Goal: Task Accomplishment & Management: Manage account settings

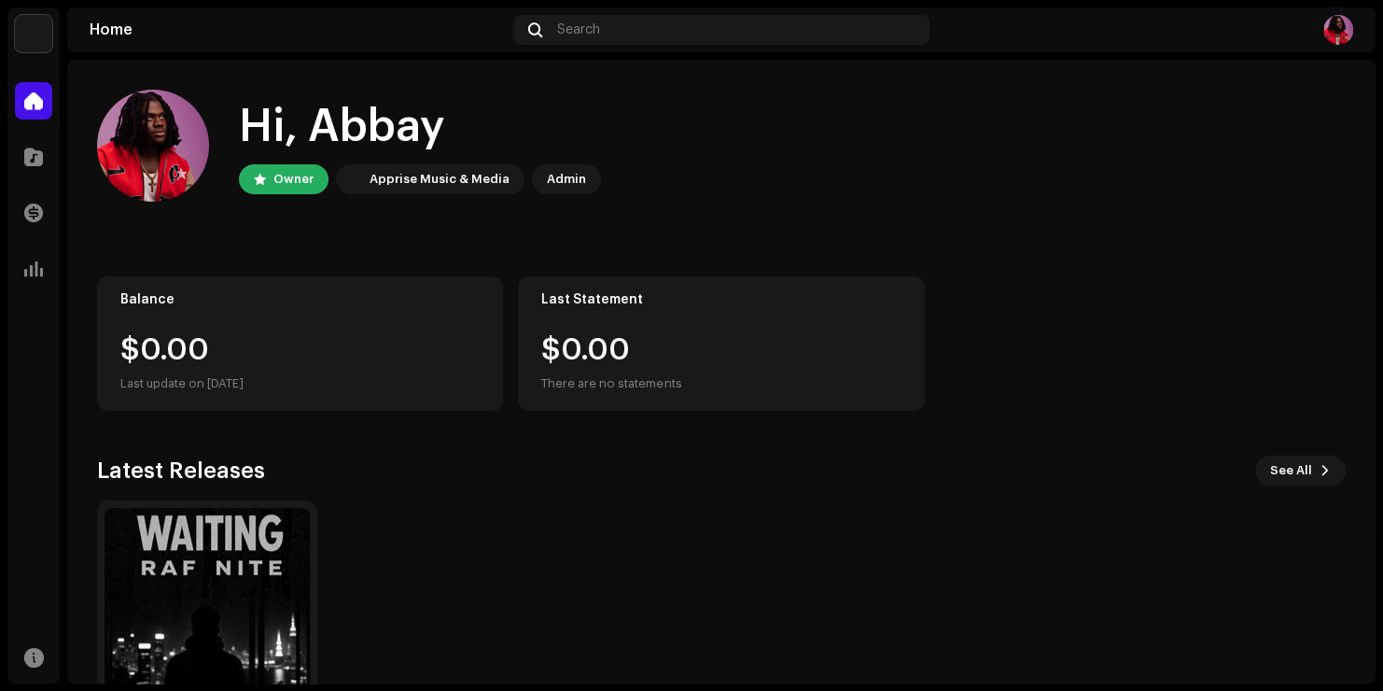
click at [1171, 239] on div "Hi, Abbay Owner Apprise Music & Media Admin Balance $0.00 Last update on [DATE]…" at bounding box center [721, 429] width 1249 height 739
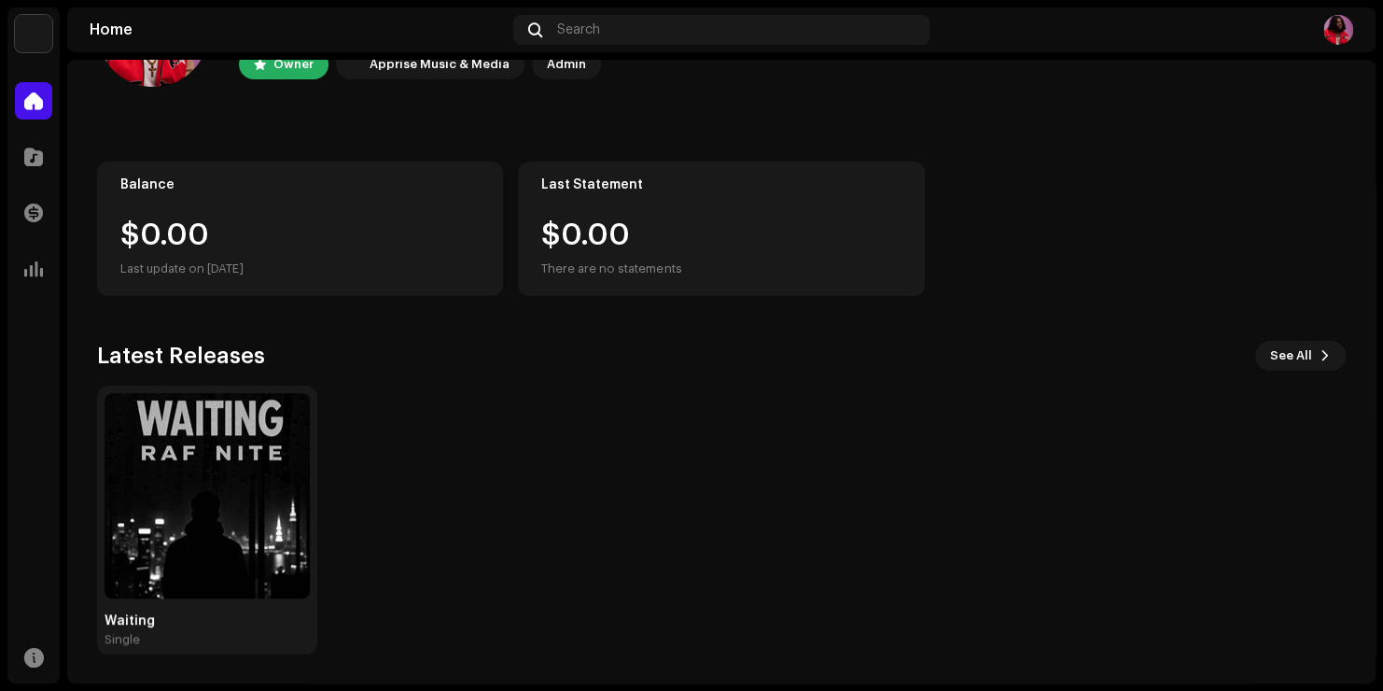
scroll to position [116, 0]
click at [30, 153] on span at bounding box center [33, 156] width 19 height 15
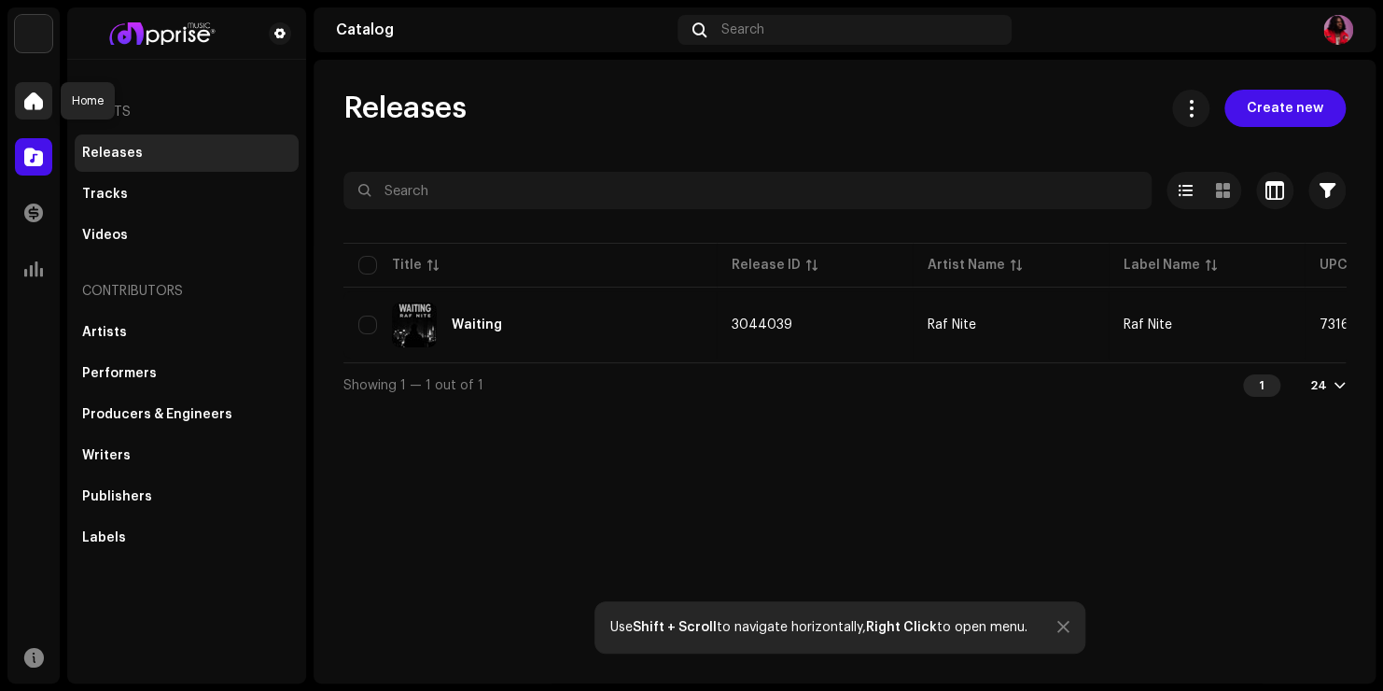
click at [31, 102] on span at bounding box center [33, 100] width 19 height 15
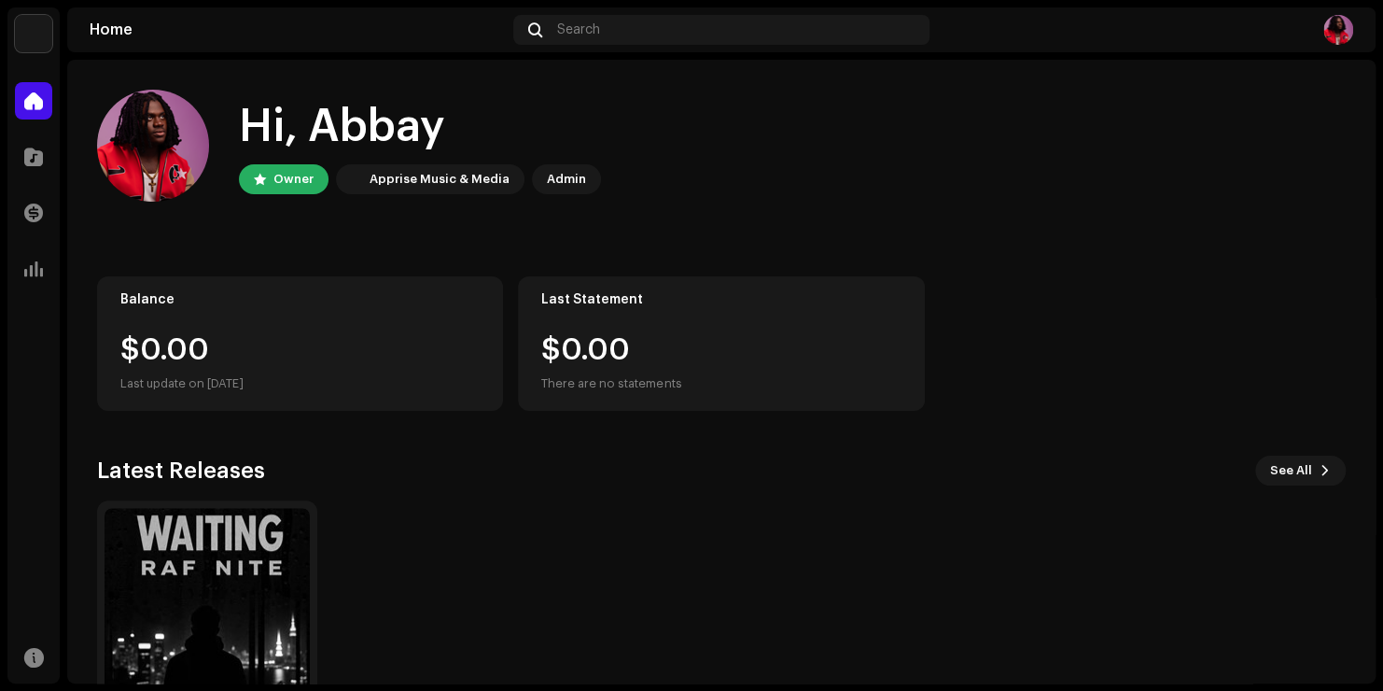
click at [419, 186] on div "Apprise Music & Media" at bounding box center [440, 179] width 140 height 22
click at [260, 588] on img at bounding box center [207, 610] width 205 height 205
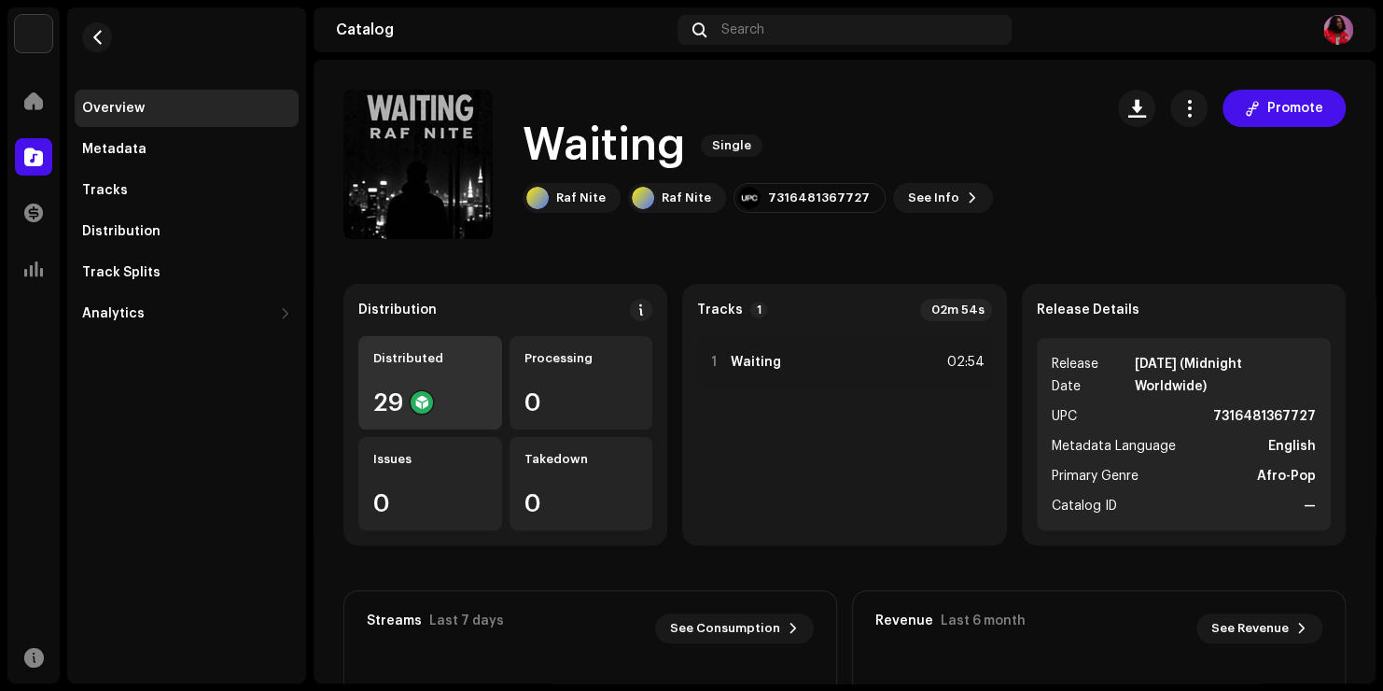
click at [400, 388] on div "Distributed 29" at bounding box center [430, 382] width 144 height 93
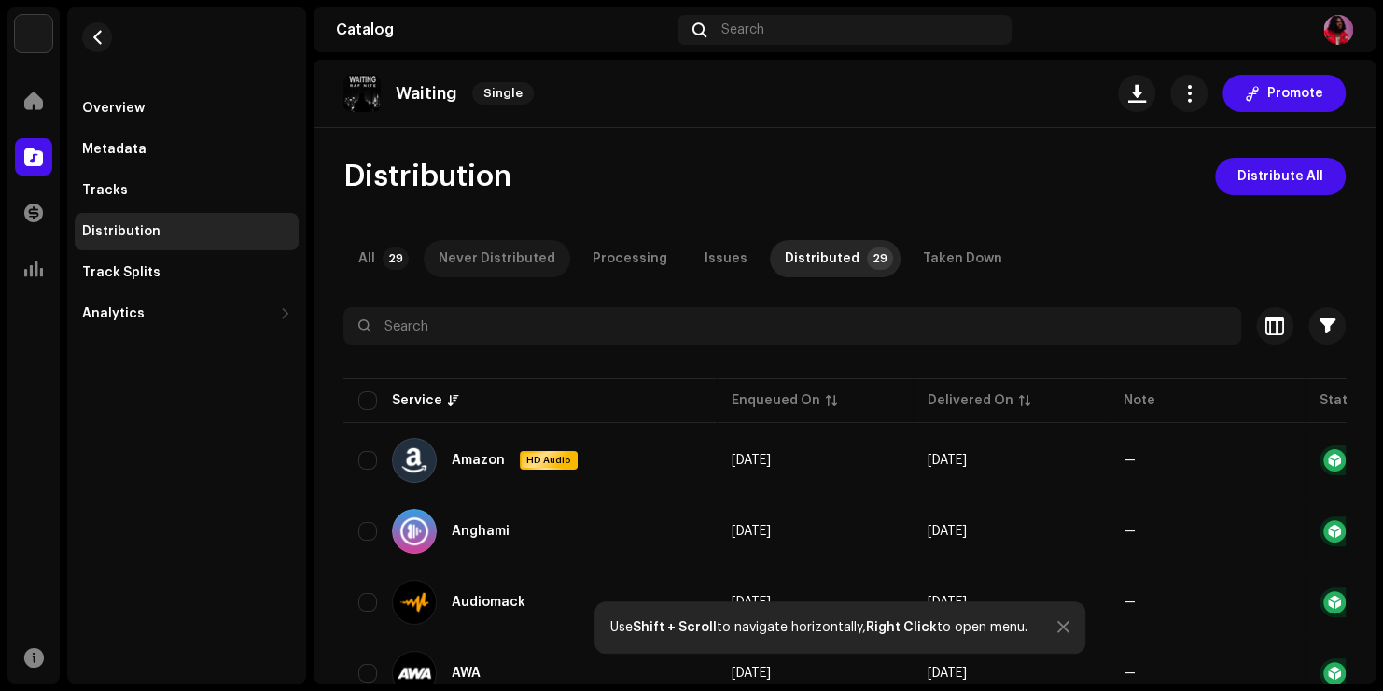
click at [502, 250] on div "Never Distributed" at bounding box center [497, 258] width 117 height 37
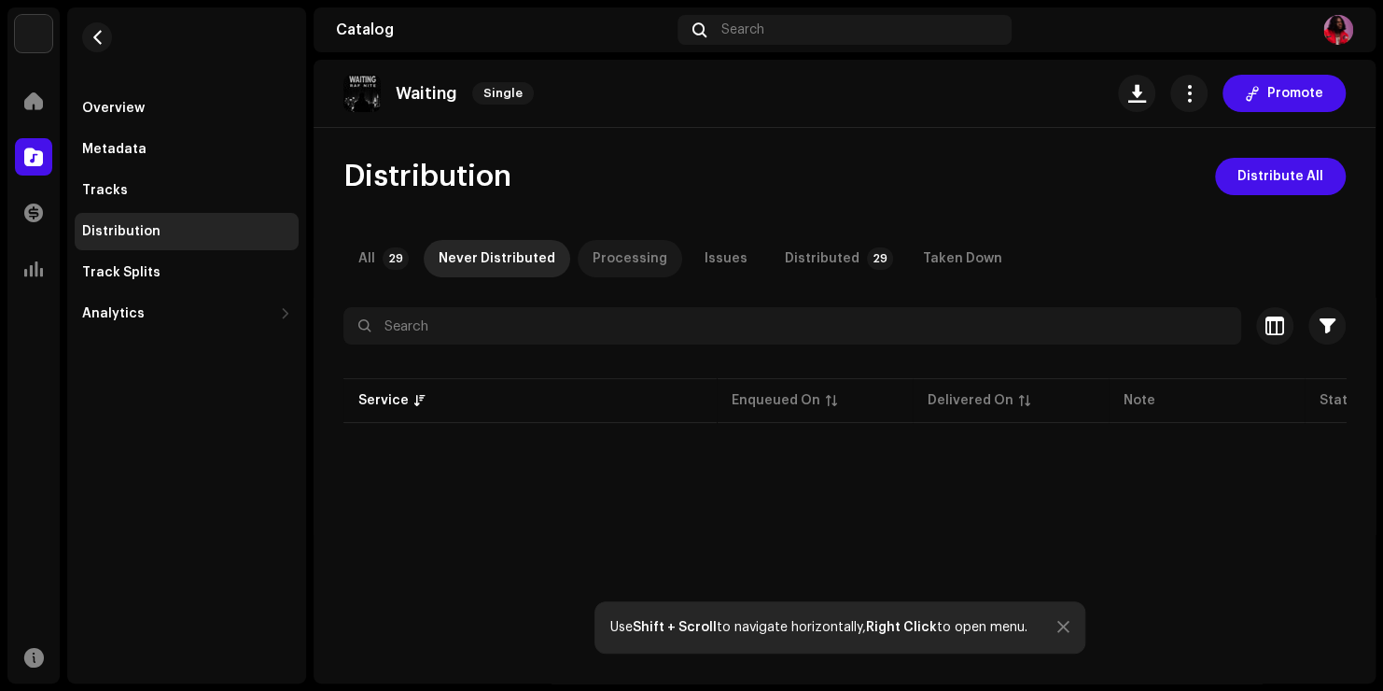
click at [596, 261] on div "Processing" at bounding box center [630, 258] width 75 height 37
click at [367, 261] on div "All" at bounding box center [366, 258] width 17 height 37
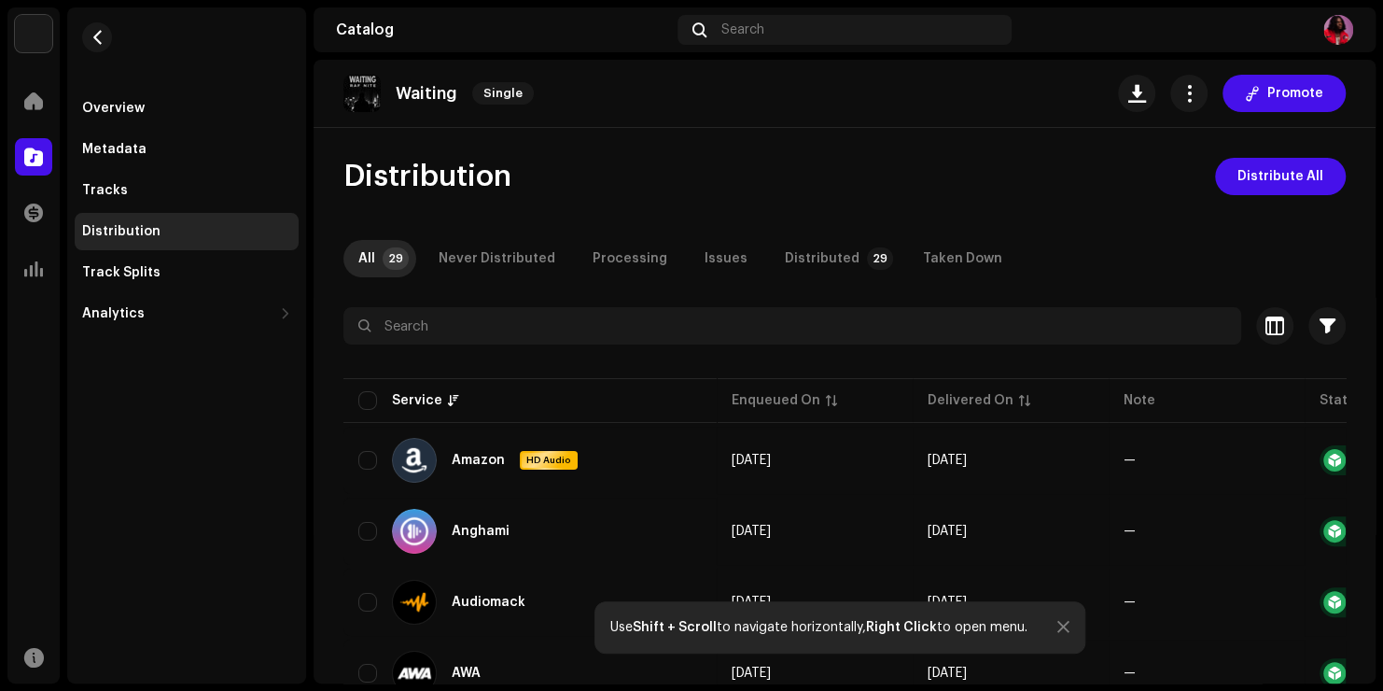
click at [787, 170] on div "Distribution Distribute All" at bounding box center [844, 176] width 1002 height 37
click at [1275, 97] on span "Promote" at bounding box center [1296, 93] width 56 height 37
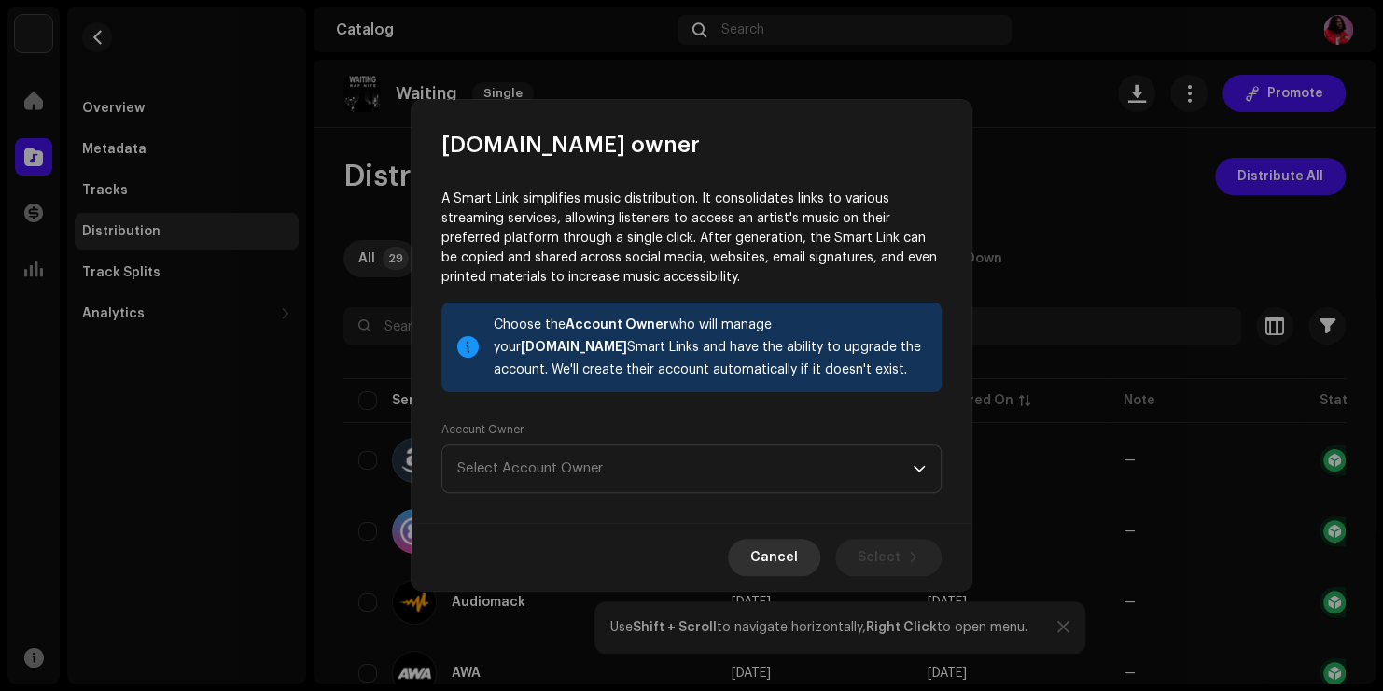
click at [771, 561] on span "Cancel" at bounding box center [774, 557] width 48 height 37
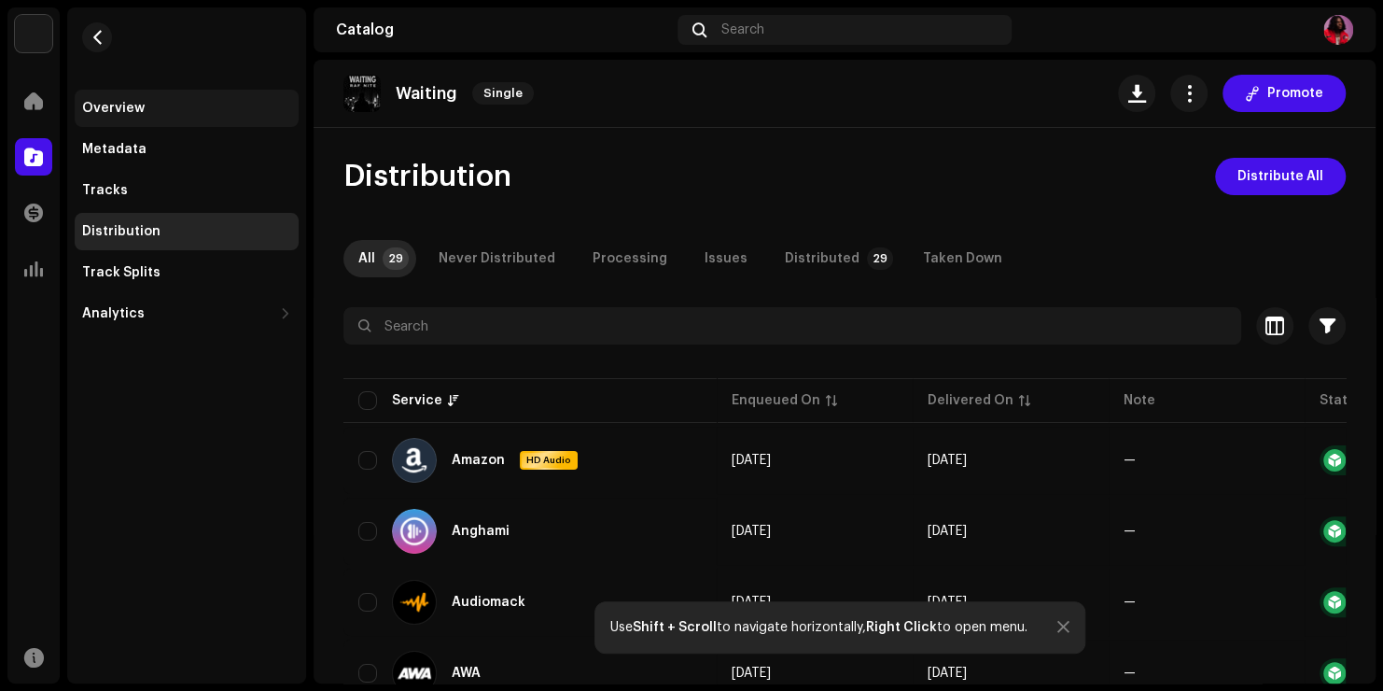
click at [87, 96] on div "Overview" at bounding box center [187, 108] width 224 height 37
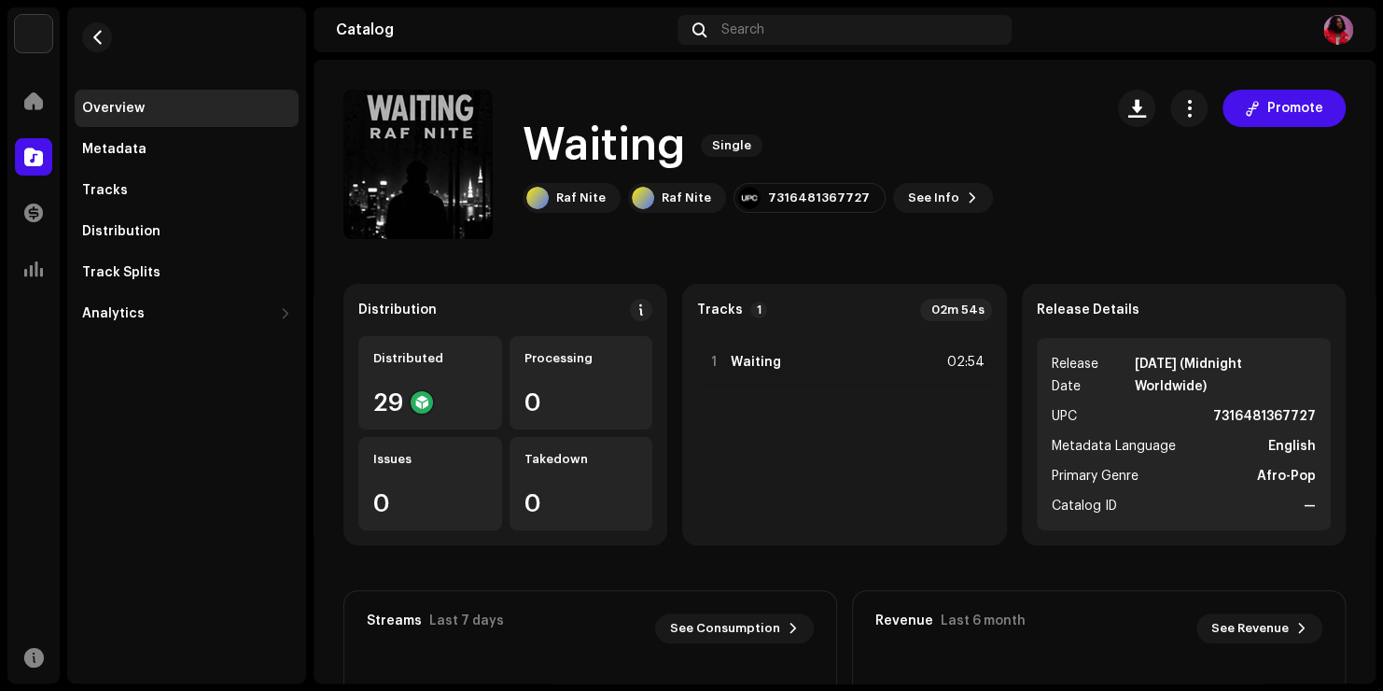
click at [933, 136] on div "Waiting Single" at bounding box center [758, 146] width 470 height 60
click at [28, 223] on div at bounding box center [33, 212] width 37 height 37
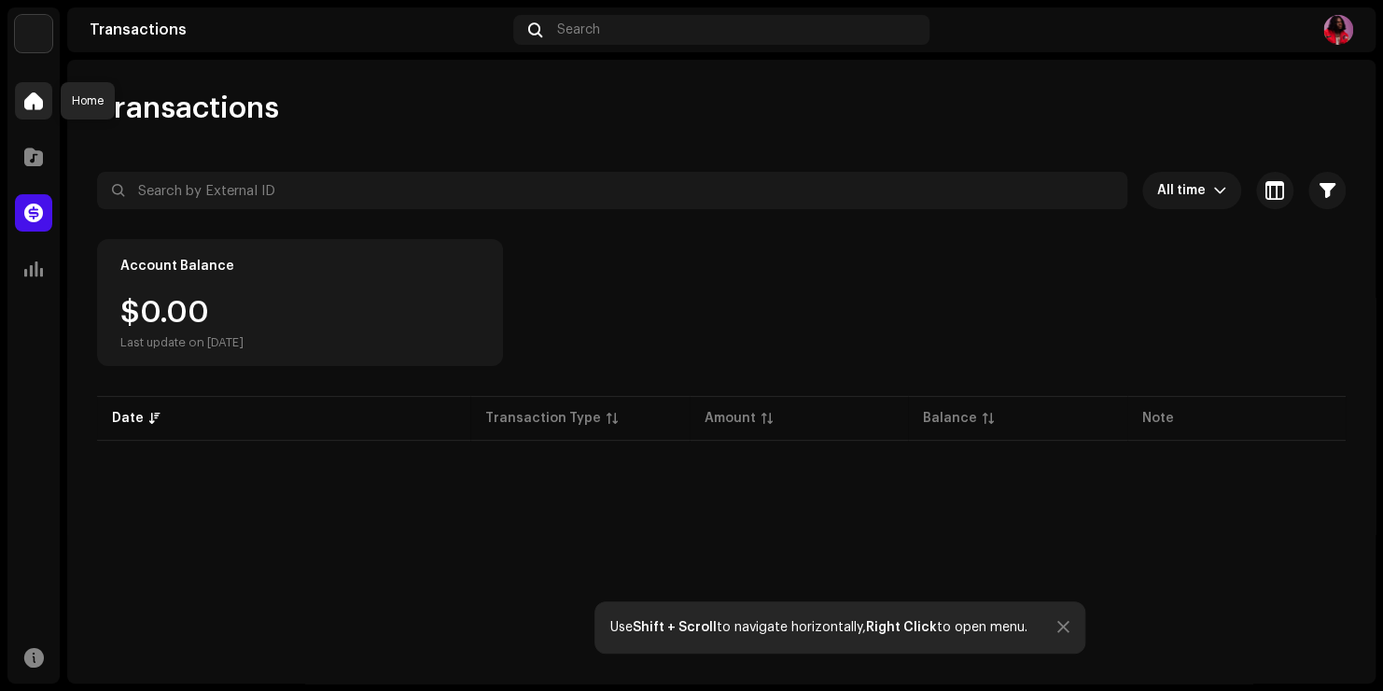
click at [35, 110] on div at bounding box center [33, 100] width 37 height 37
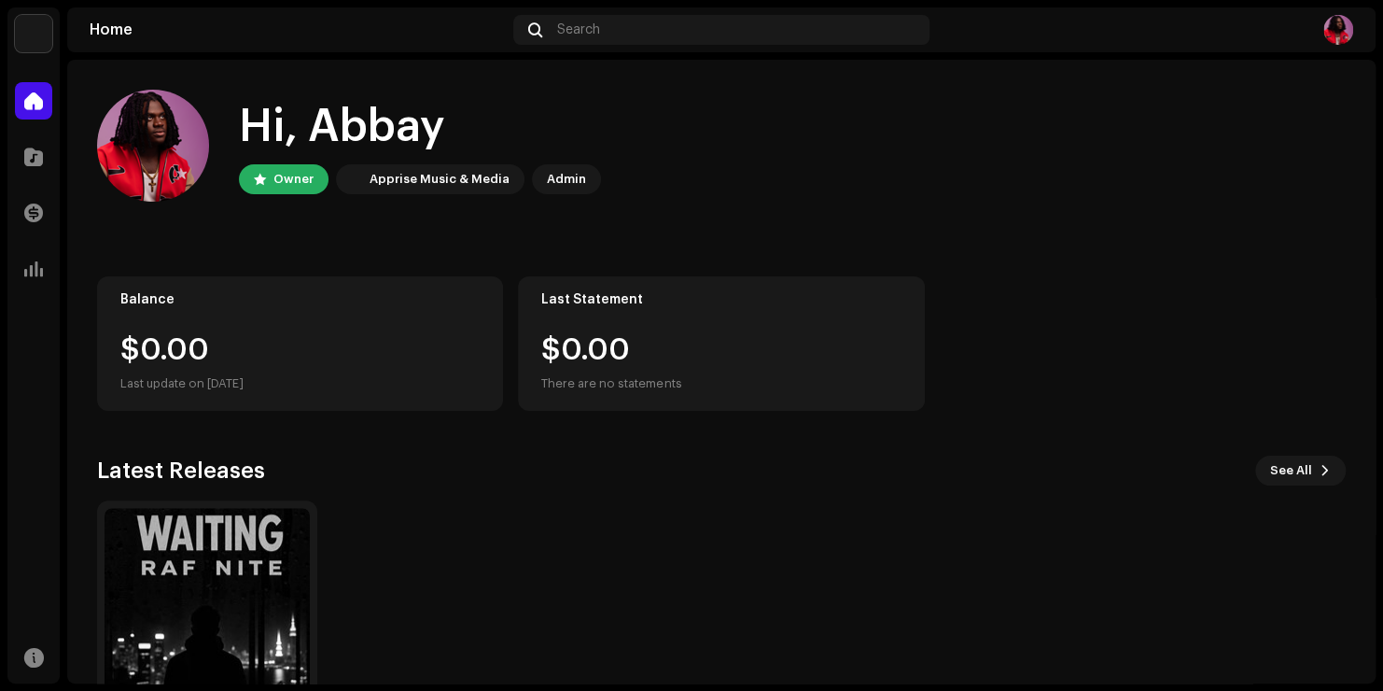
click at [1029, 225] on home-user "Hi, Abbay Owner Apprise Music & Media Admin" at bounding box center [721, 161] width 1249 height 142
click at [194, 514] on img at bounding box center [207, 610] width 205 height 205
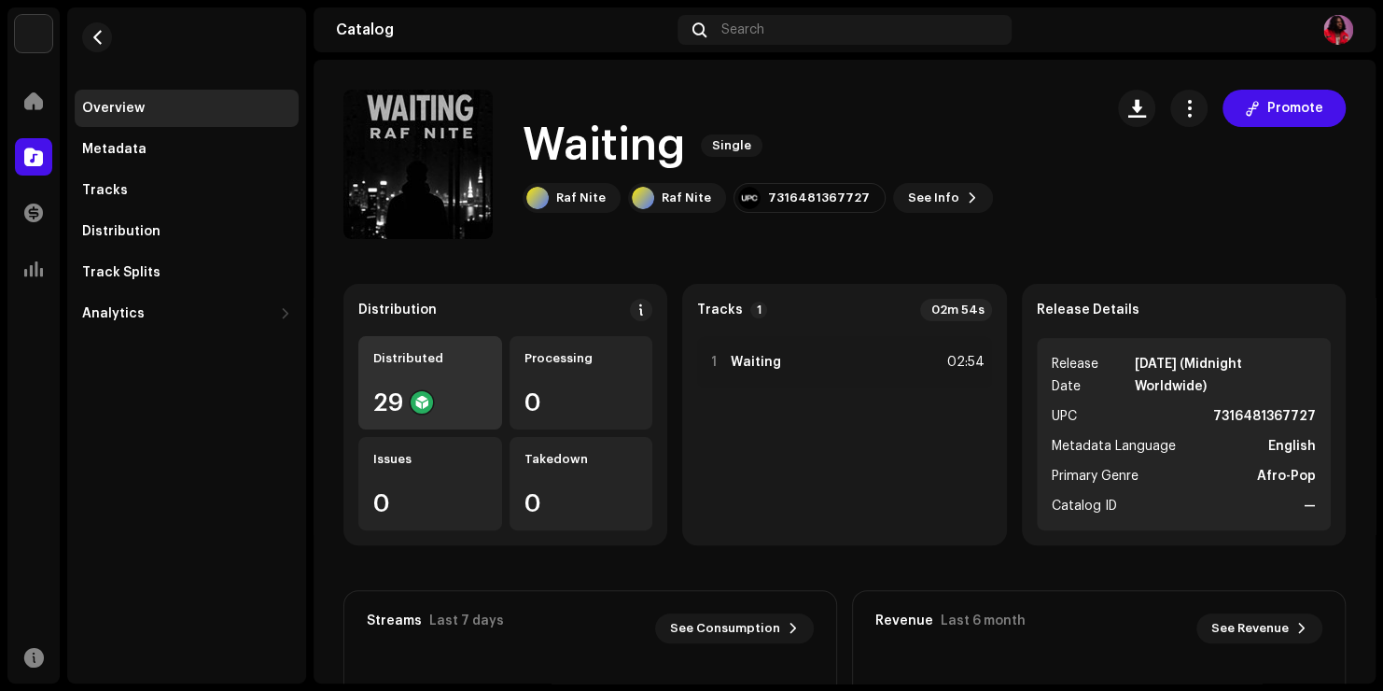
click at [411, 411] on re-a-icon-status-badge at bounding box center [422, 402] width 22 height 22
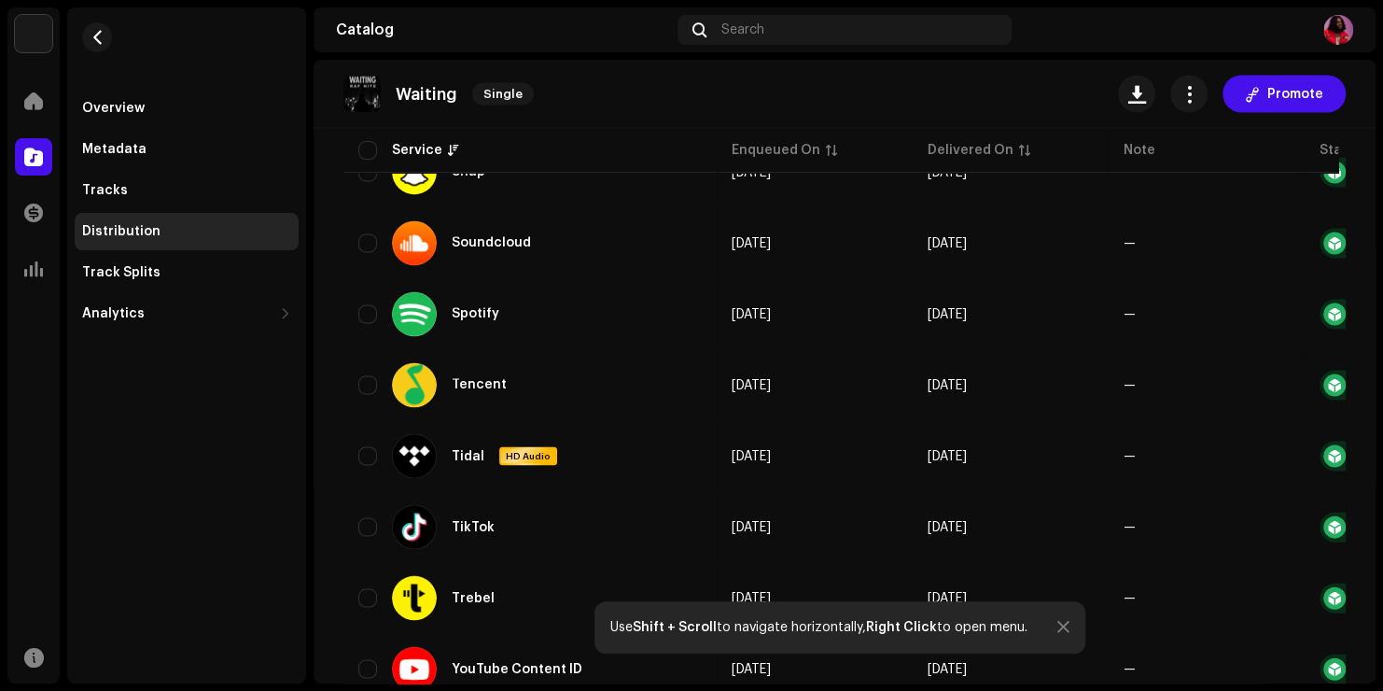
scroll to position [1717, 0]
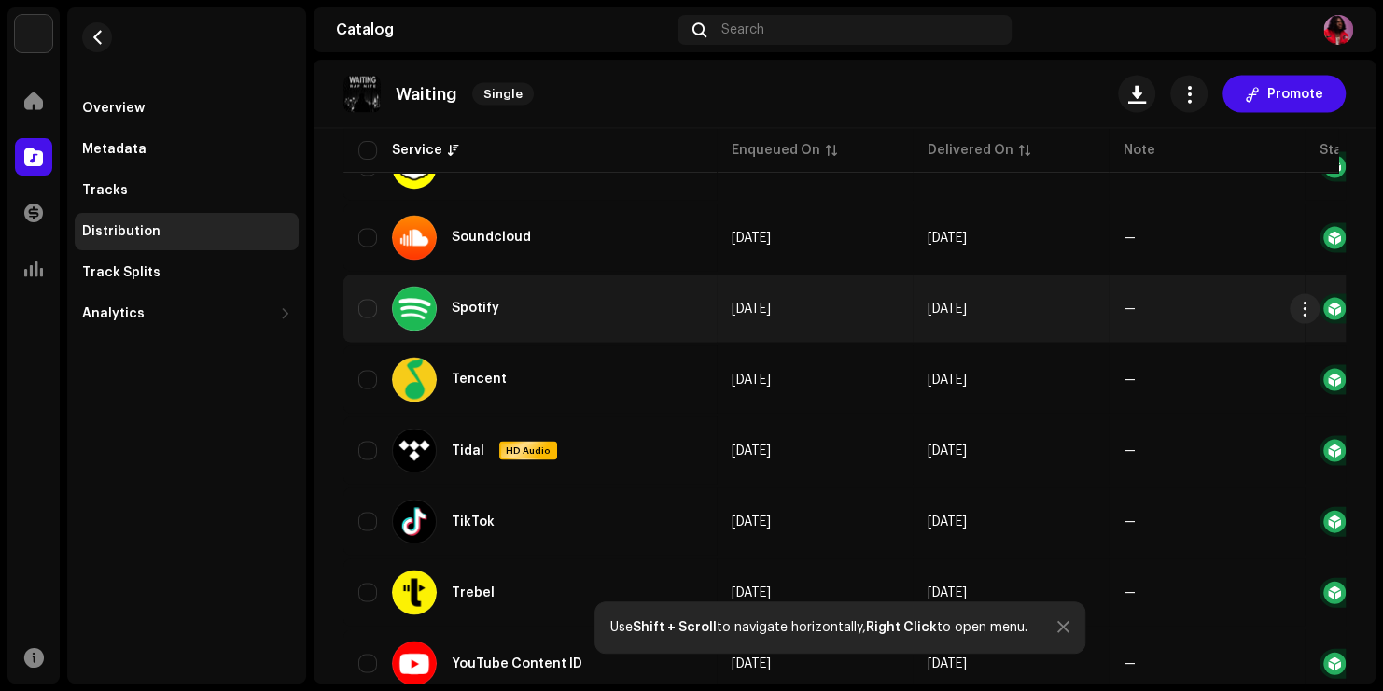
click at [672, 303] on div "Spotify" at bounding box center [529, 308] width 343 height 45
click at [1310, 310] on span "button" at bounding box center [1305, 308] width 14 height 15
click at [1326, 315] on div at bounding box center [1335, 308] width 22 height 22
click at [1304, 313] on span "button" at bounding box center [1305, 308] width 14 height 15
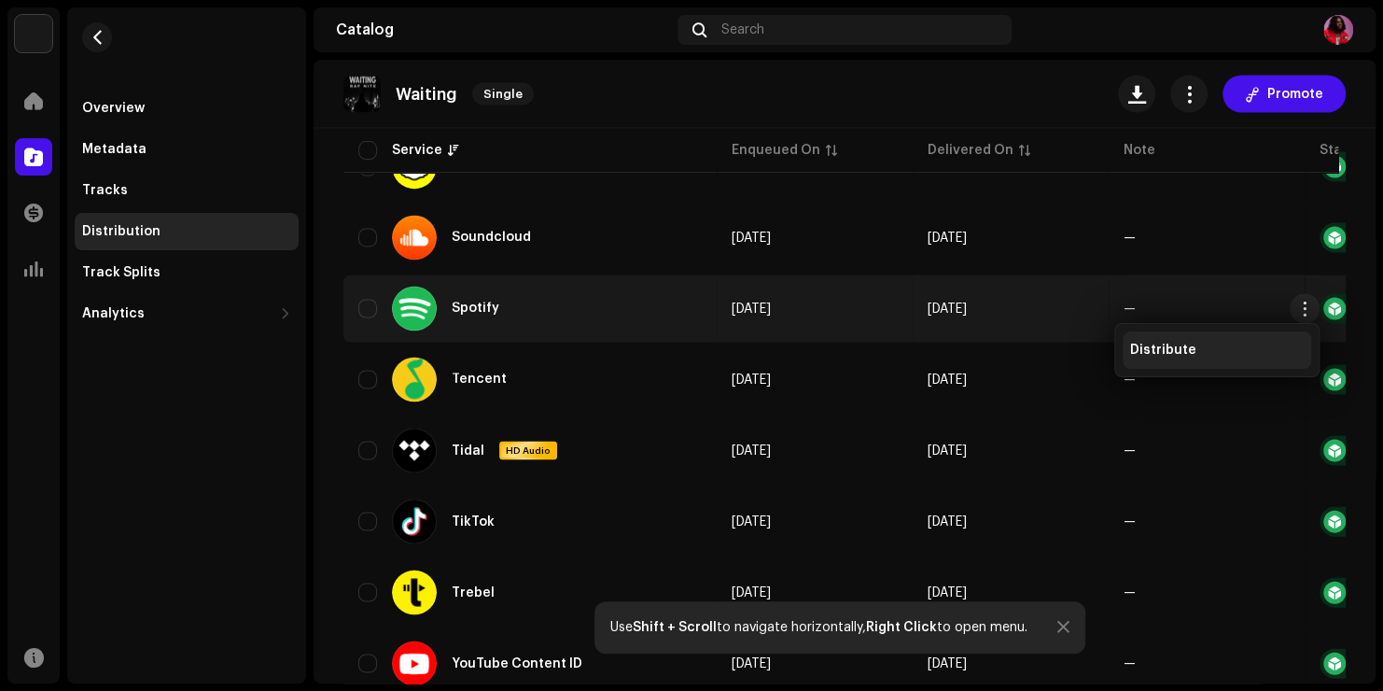
click at [1239, 351] on div "Distribute" at bounding box center [1217, 350] width 174 height 15
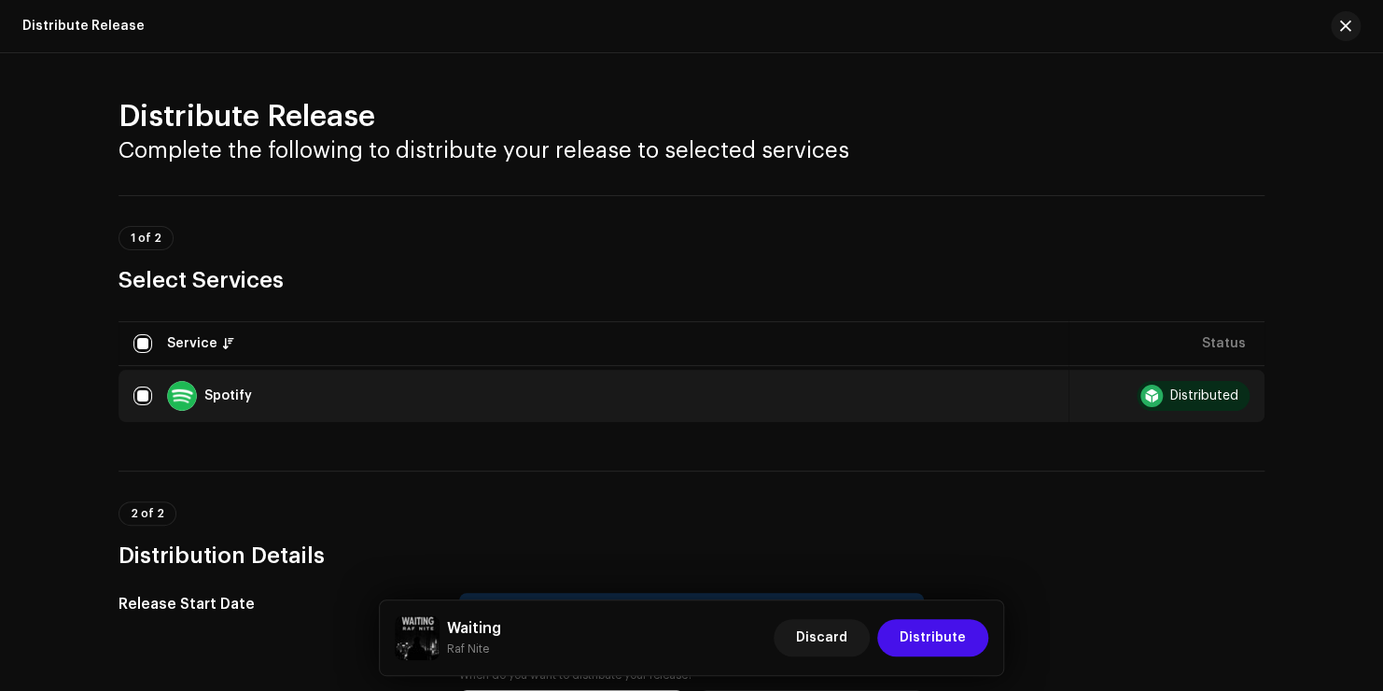
click at [1299, 146] on div "Distribute Release Complete the following to distribute your release to selecte…" at bounding box center [691, 372] width 1383 height 638
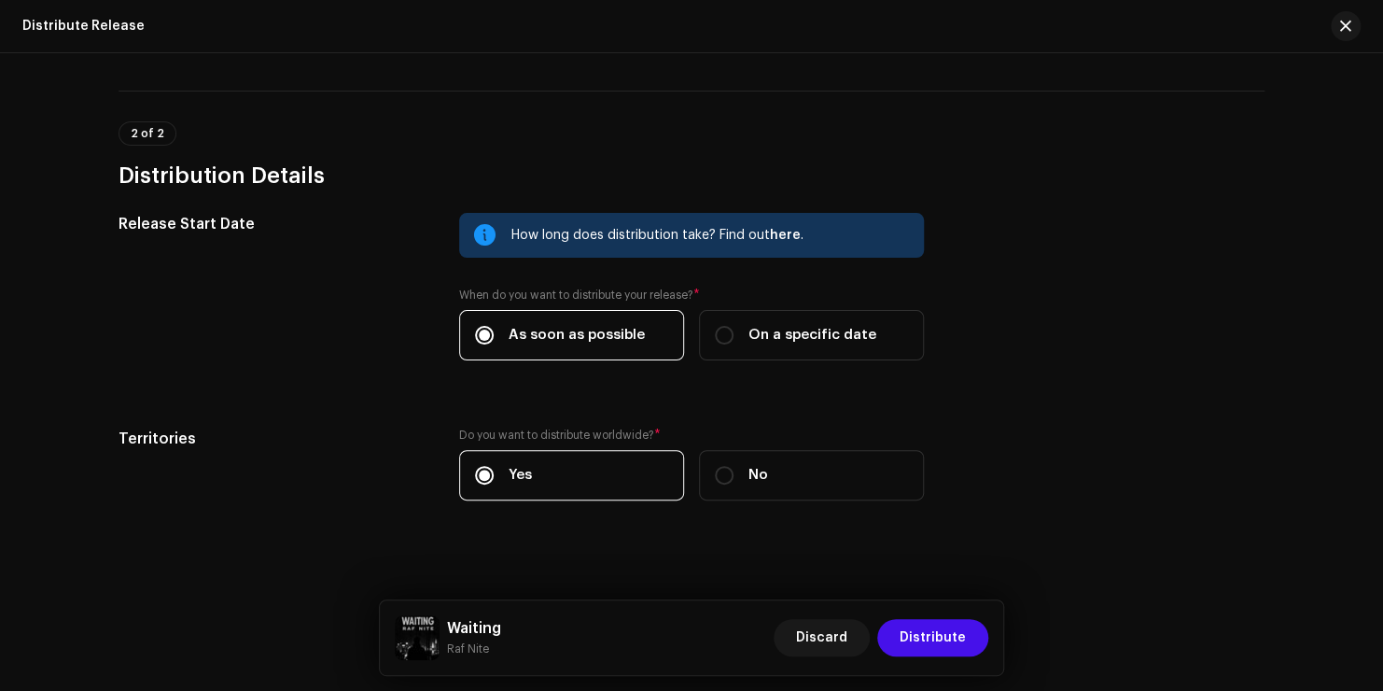
scroll to position [390, 0]
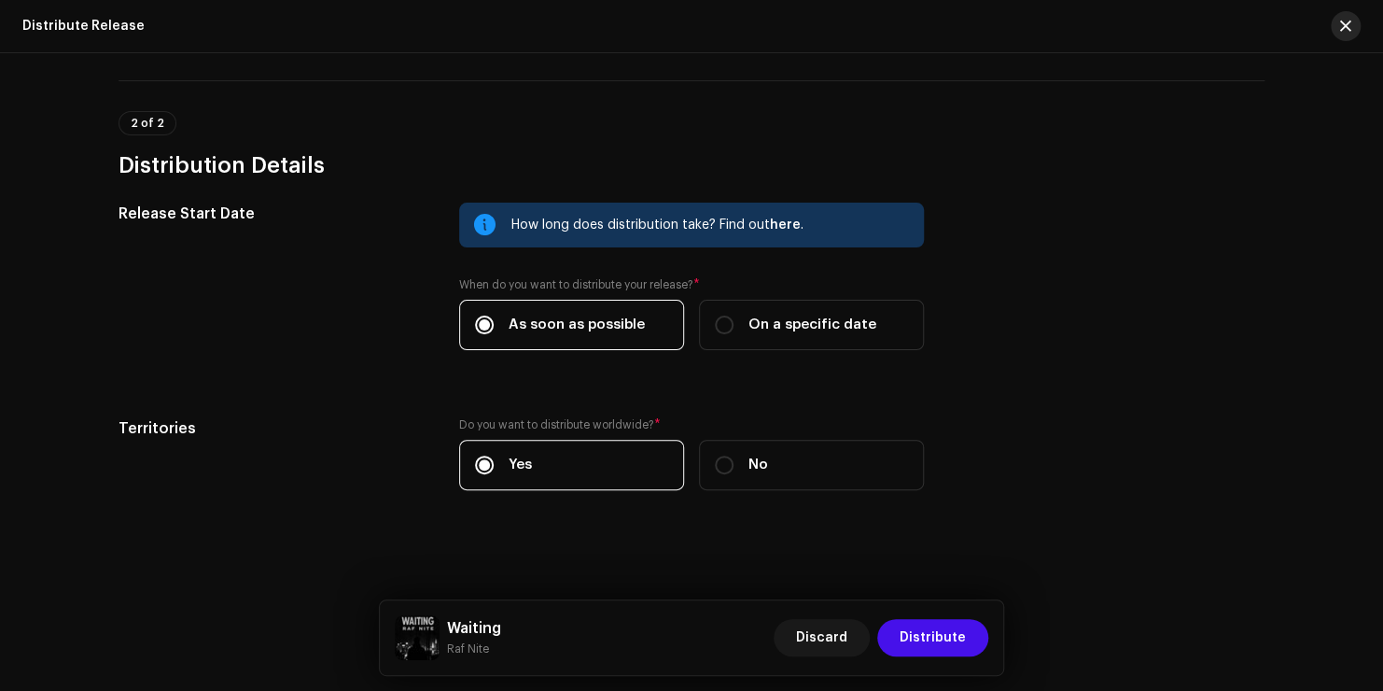
click at [1341, 22] on span "button" at bounding box center [1345, 26] width 11 height 15
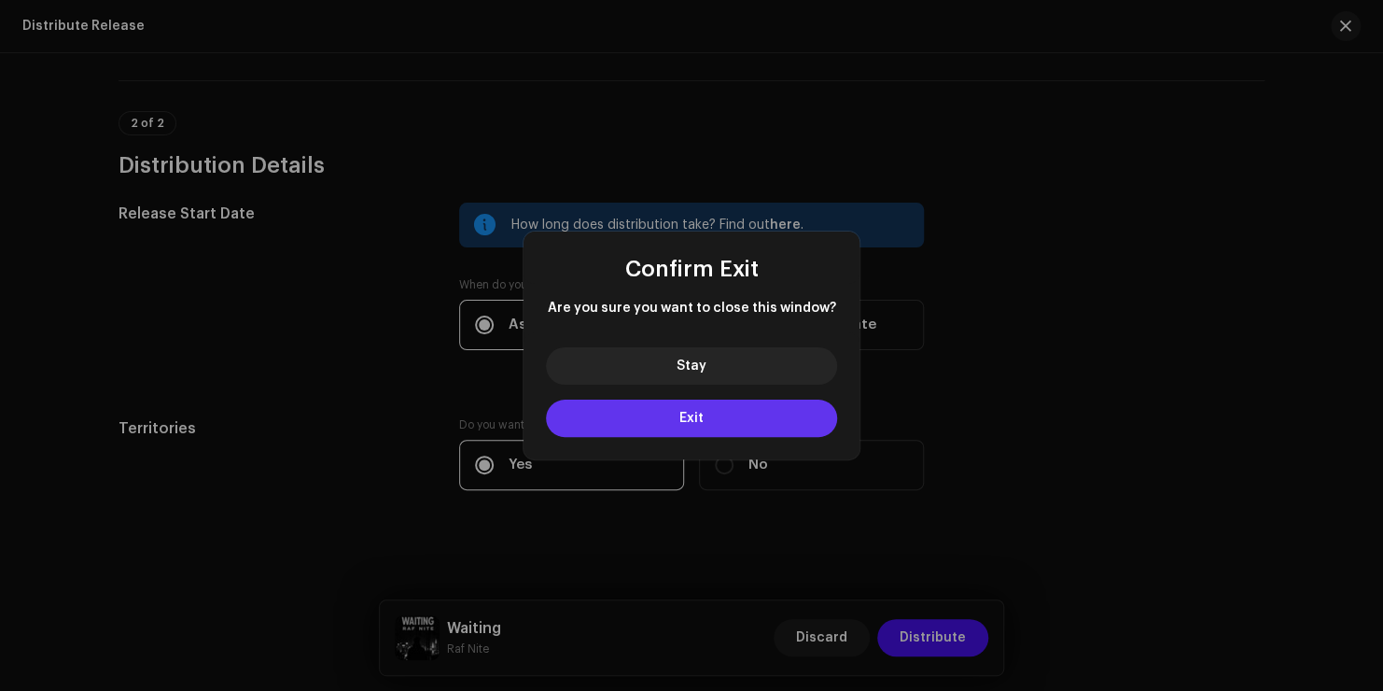
click at [786, 415] on button "Exit" at bounding box center [691, 418] width 291 height 37
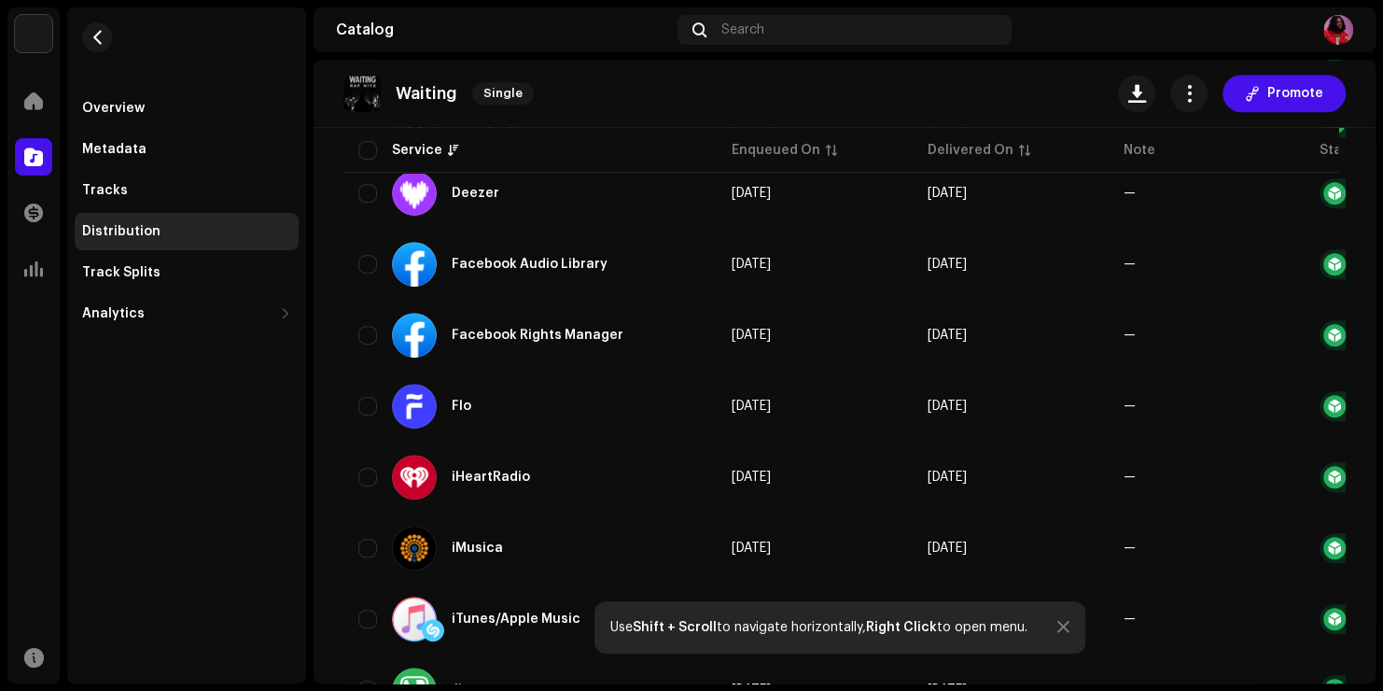
scroll to position [80, 0]
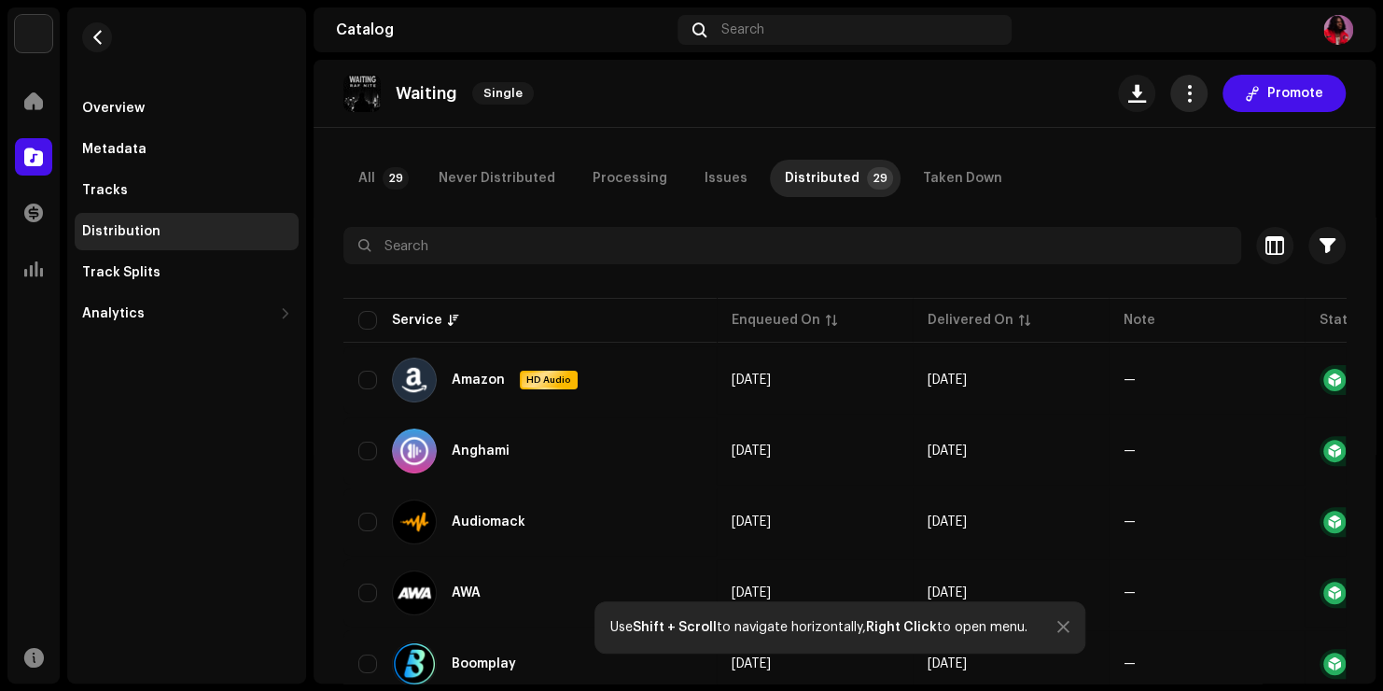
click at [1183, 97] on span "button" at bounding box center [1190, 93] width 18 height 15
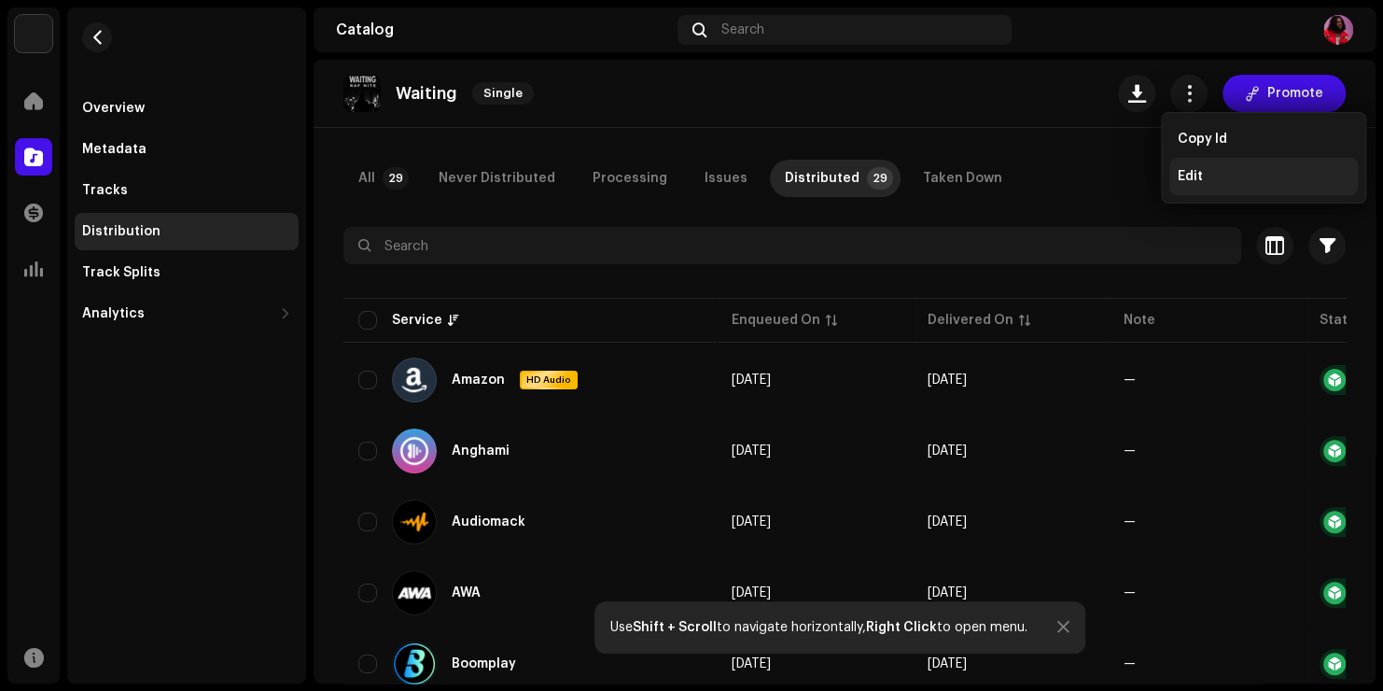
click at [1186, 164] on div "Edit" at bounding box center [1264, 176] width 189 height 37
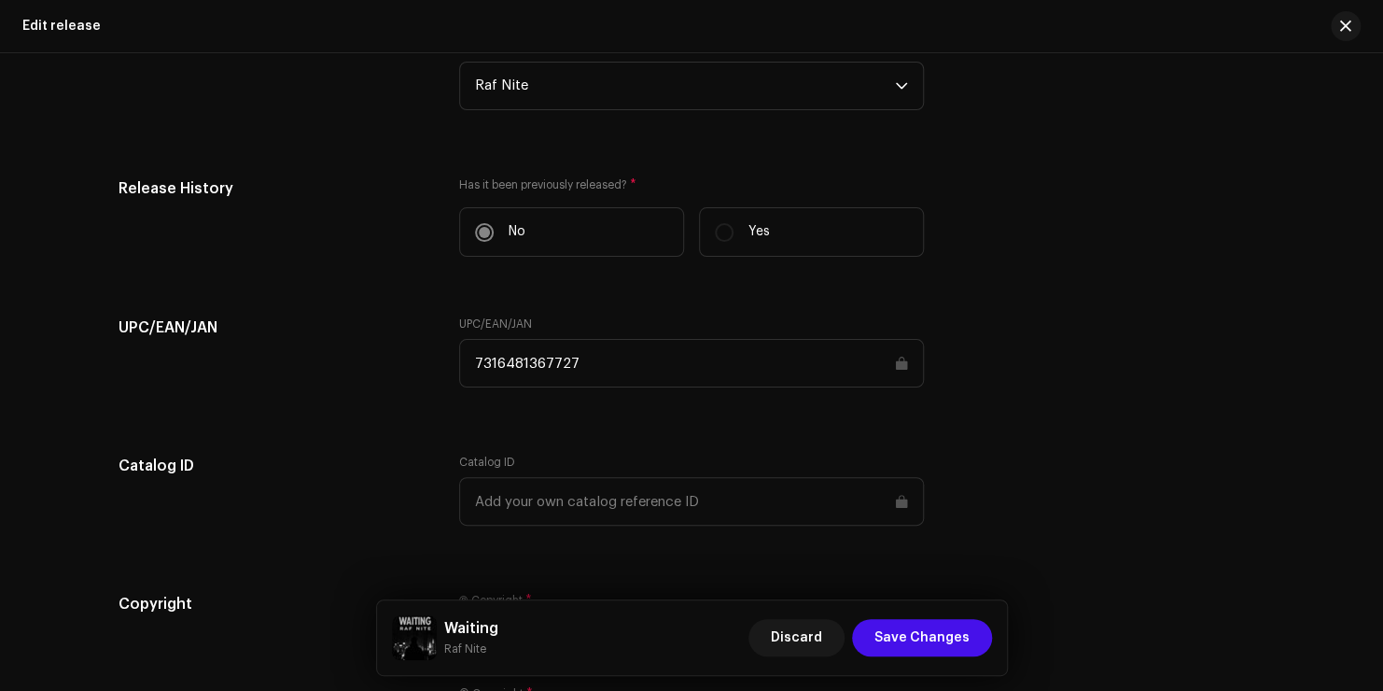
scroll to position [2555, 0]
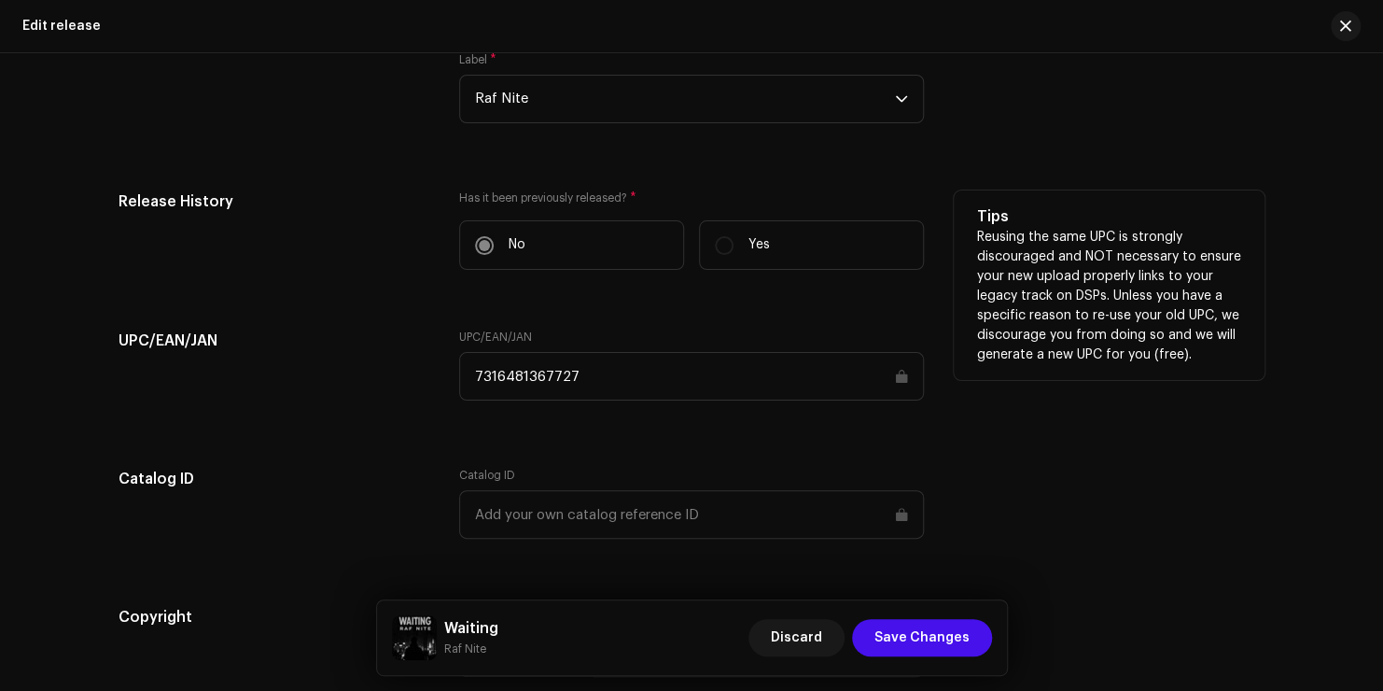
click at [1206, 254] on p "Reusing the same UPC is strongly discouraged and NOT necessary to ensure your n…" at bounding box center [1109, 296] width 266 height 137
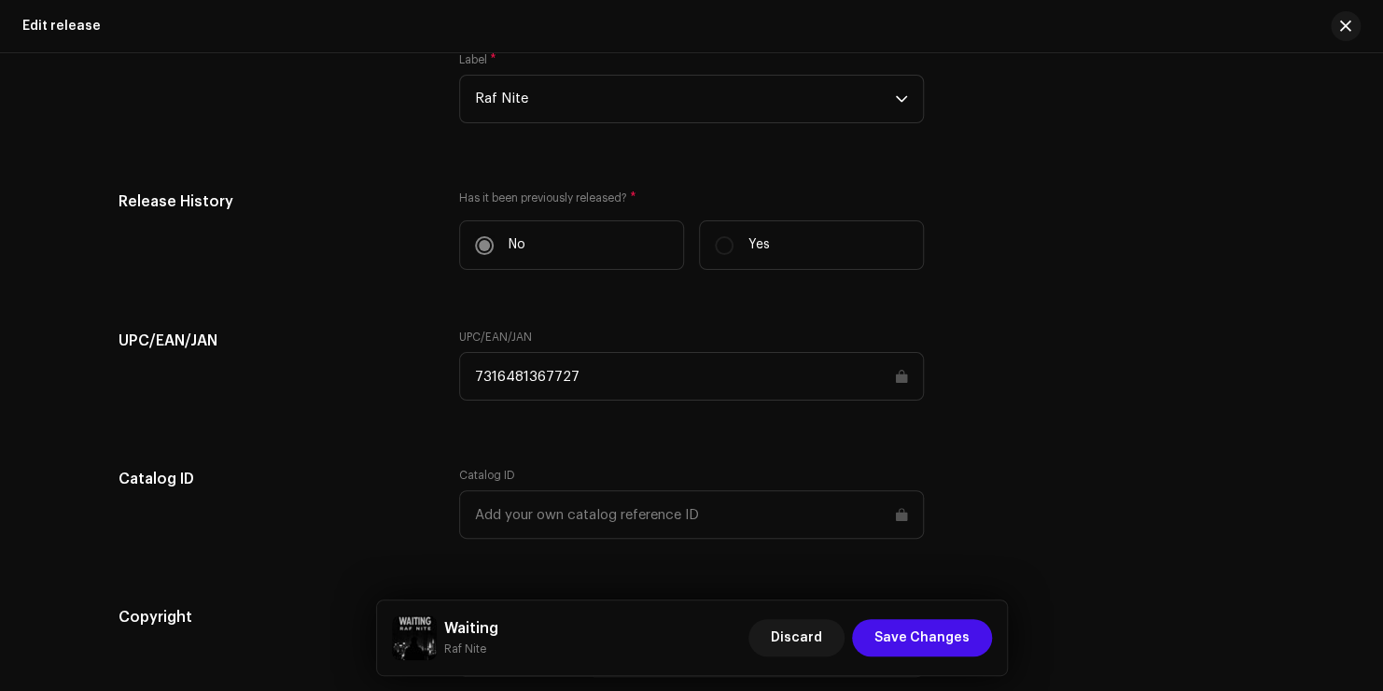
click at [1218, 146] on div "Label On a record label? * No Yes Label * Raf Nite" at bounding box center [692, 48] width 1146 height 195
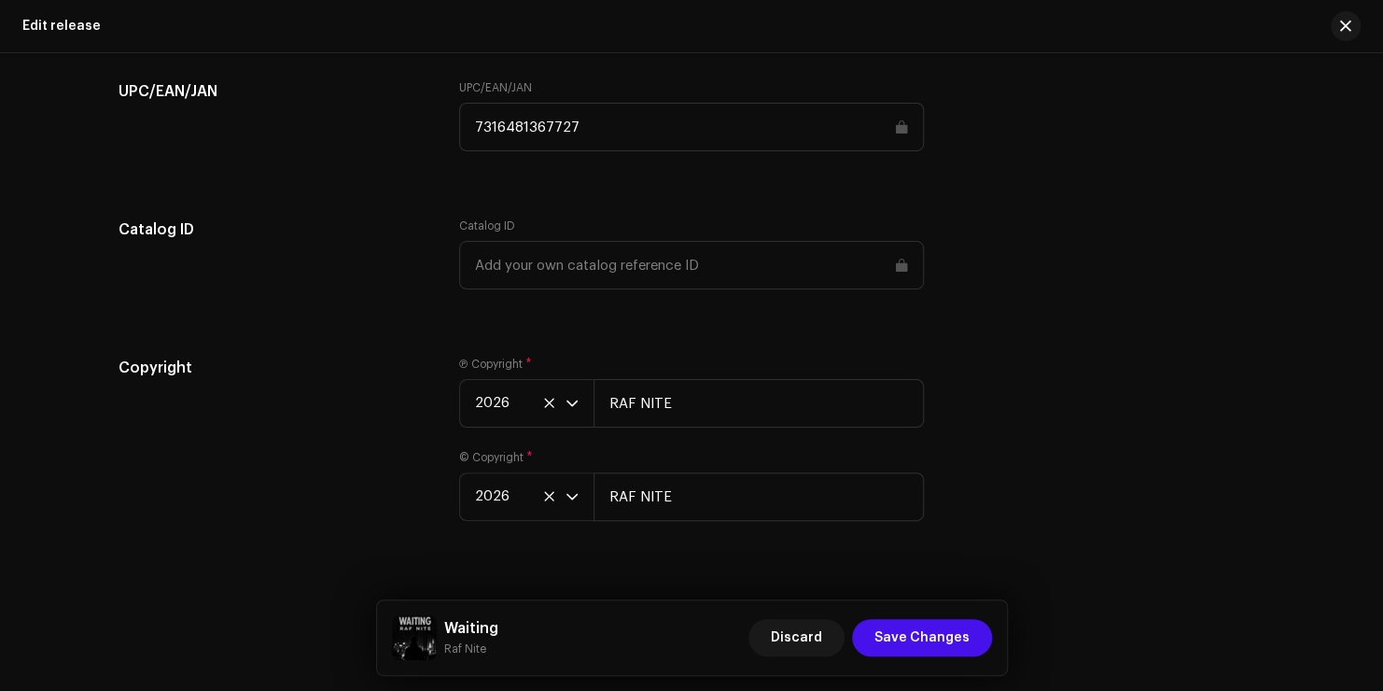
scroll to position [2841, 0]
click at [1218, 147] on div "UPC/EAN/JAN UPC/EAN/JAN 7316481367727" at bounding box center [692, 126] width 1146 height 93
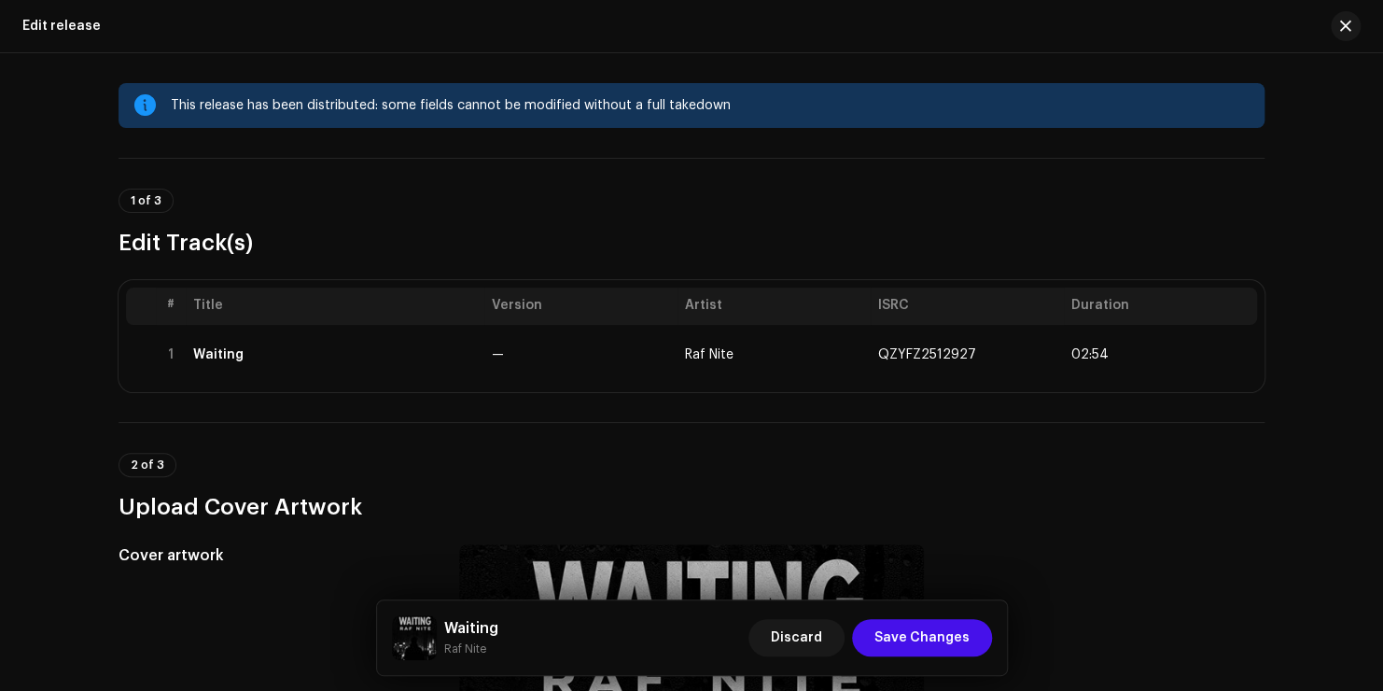
scroll to position [0, 0]
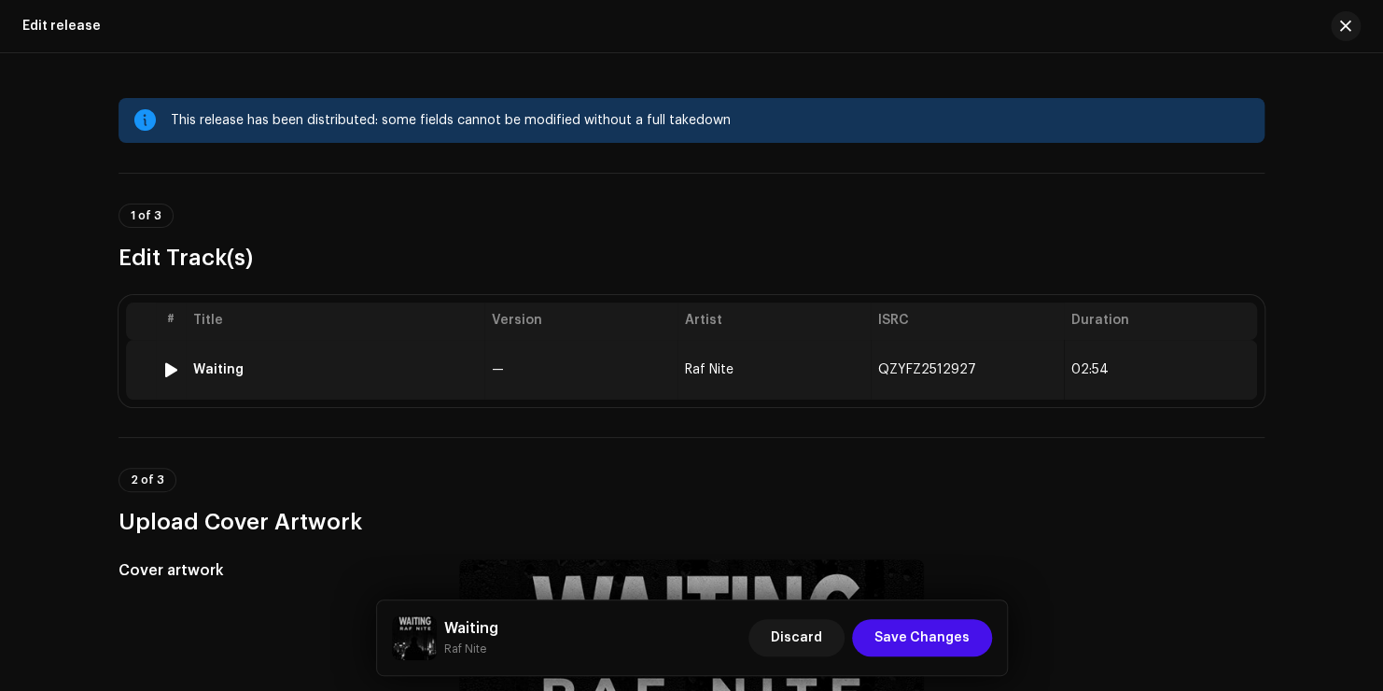
click at [991, 386] on td "QZYFZ2512927" at bounding box center [967, 370] width 193 height 60
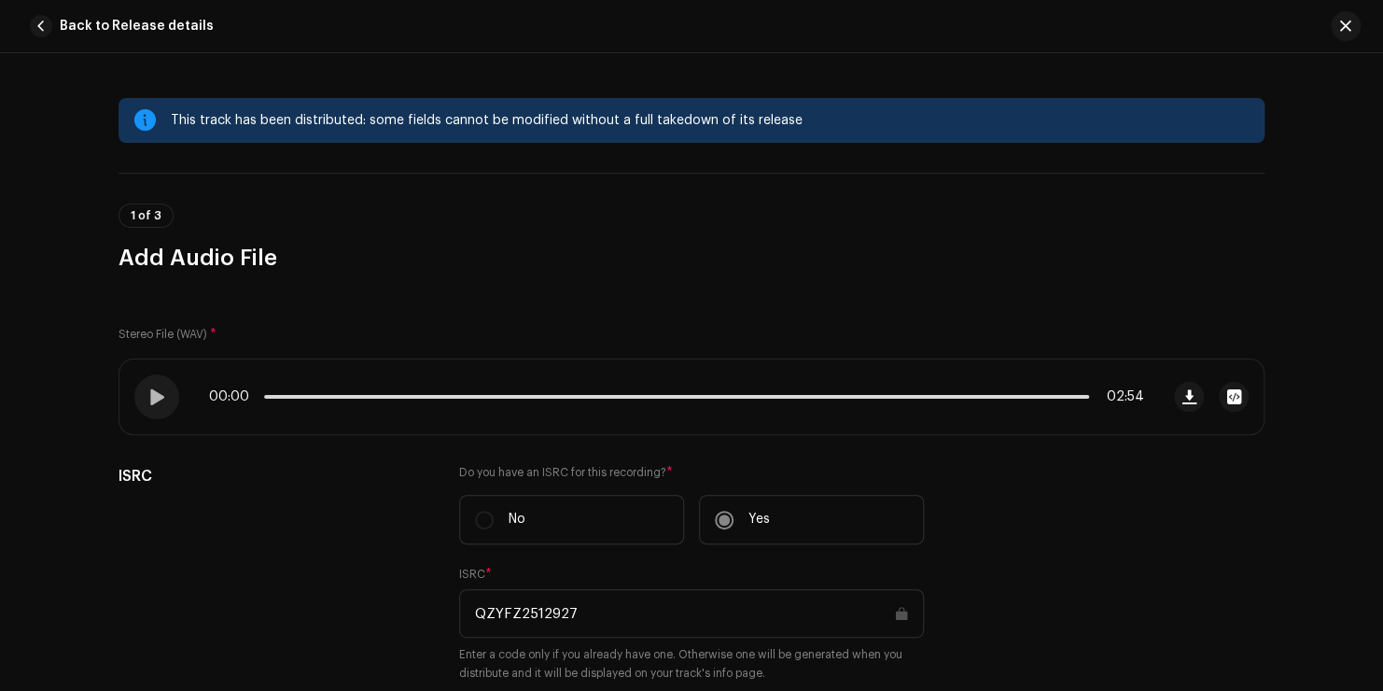
click at [1341, 217] on div "This track has been distributed: some fields cannot be modified without a full …" at bounding box center [691, 372] width 1383 height 638
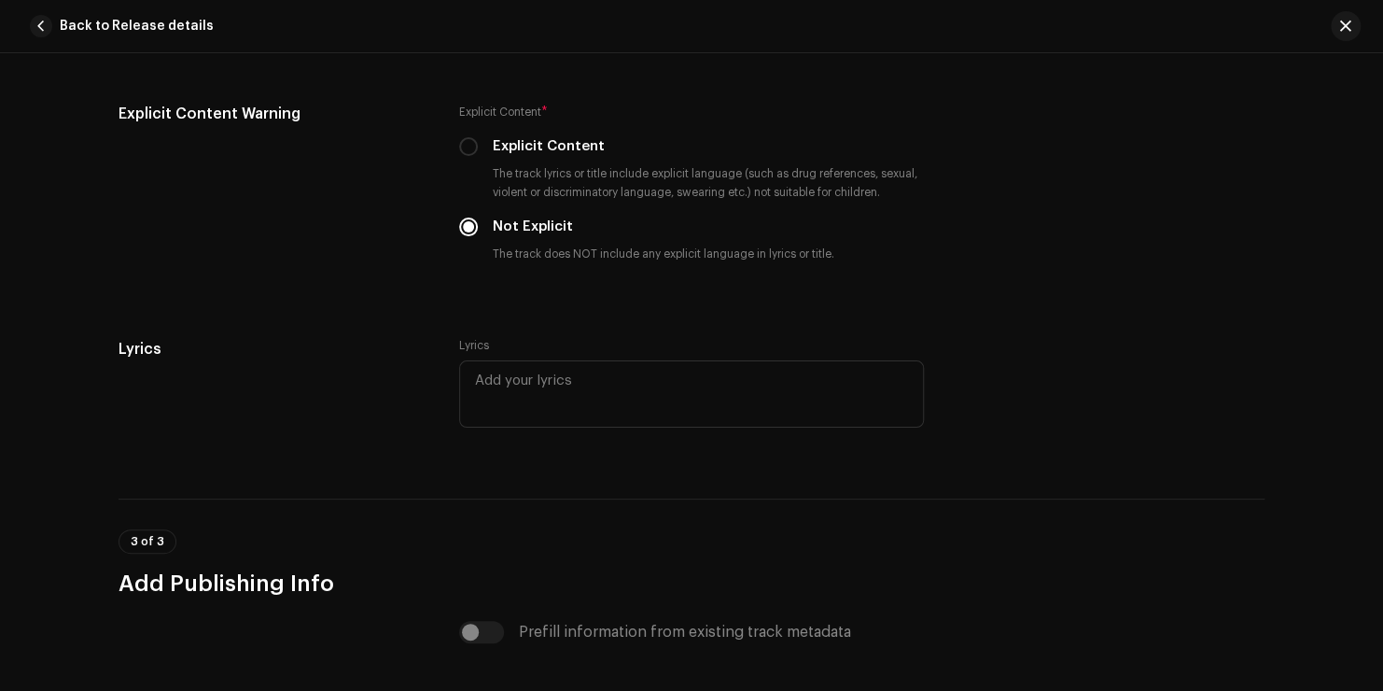
scroll to position [3323, 0]
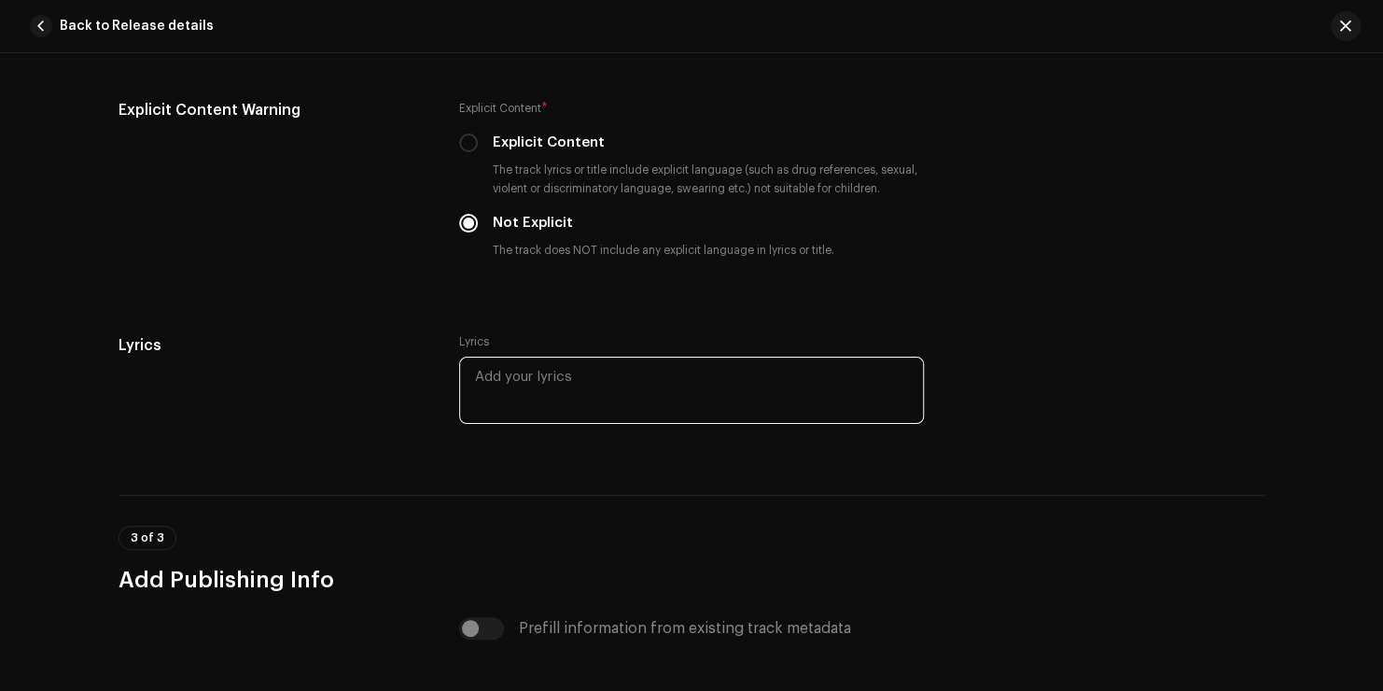
click at [576, 396] on textarea at bounding box center [691, 390] width 465 height 67
paste textarea "Lor ipsum Dolors am con adi el se doeiusmo Tempori utl e dolo magn ali Eni admi…"
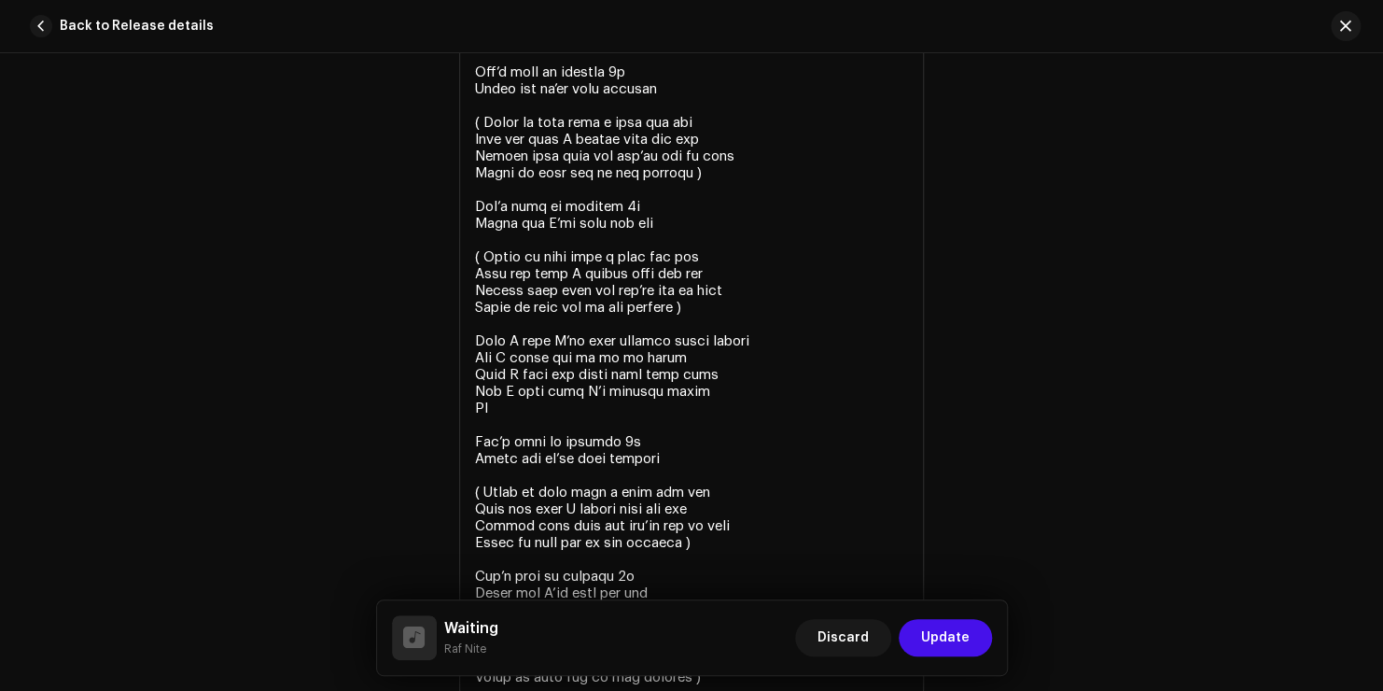
scroll to position [5163, 0]
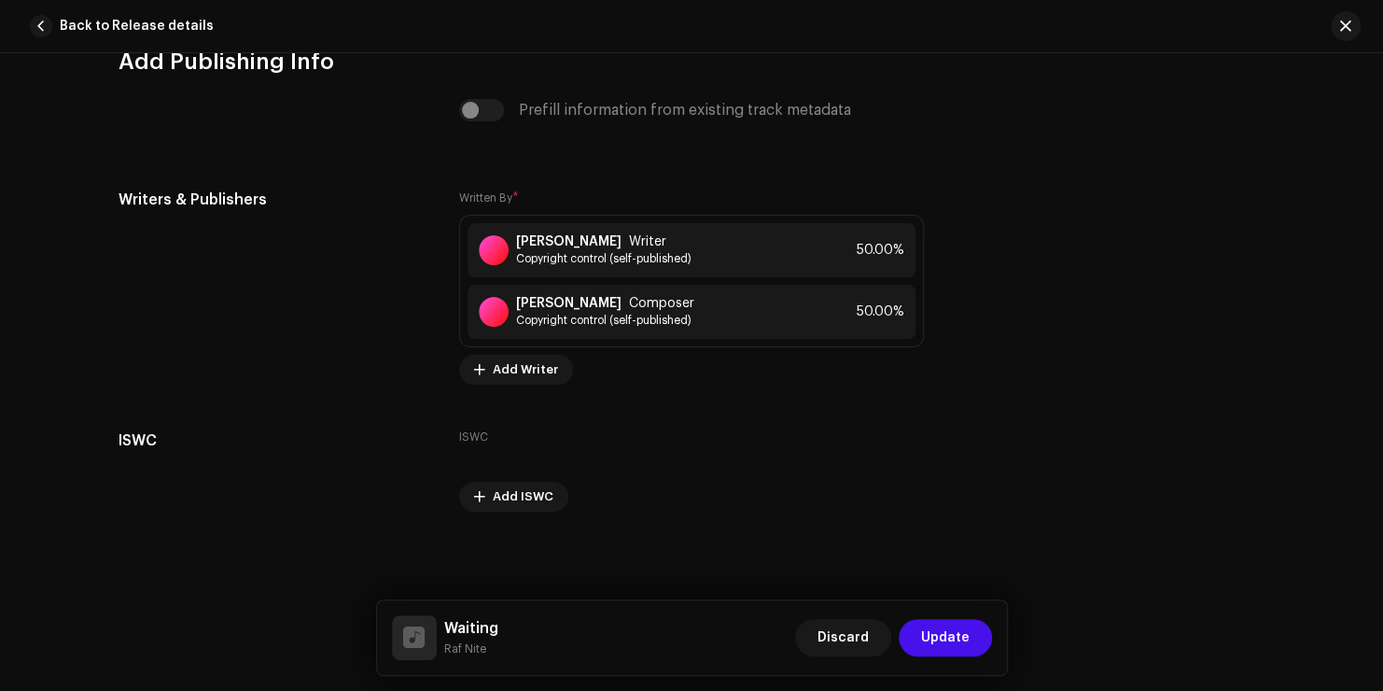
click at [1286, 598] on div "This track has been distributed: some fields cannot be modified without a full …" at bounding box center [691, 372] width 1383 height 638
drag, startPoint x: 1374, startPoint y: 638, endPoint x: 1339, endPoint y: 449, distance: 191.7
click at [1338, 432] on div "This track has been distributed: some fields cannot be modified without a full …" at bounding box center [691, 372] width 1383 height 638
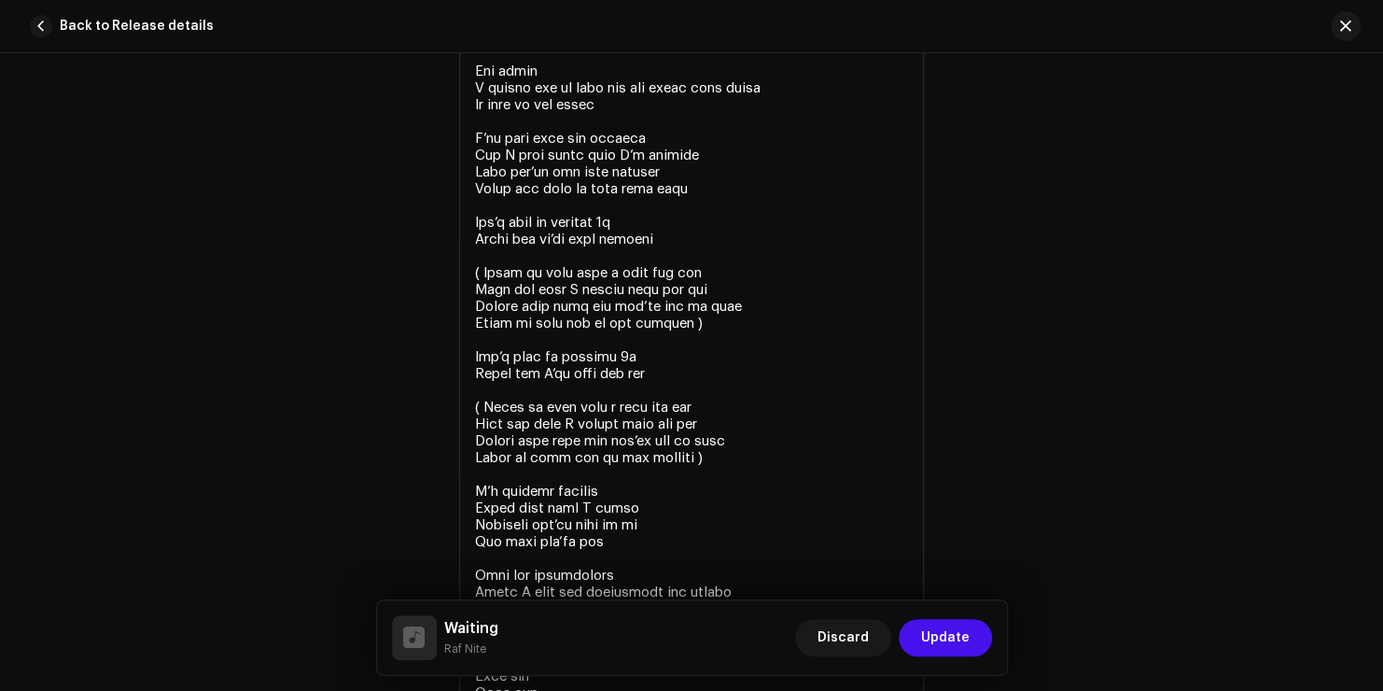
scroll to position [3681, 0]
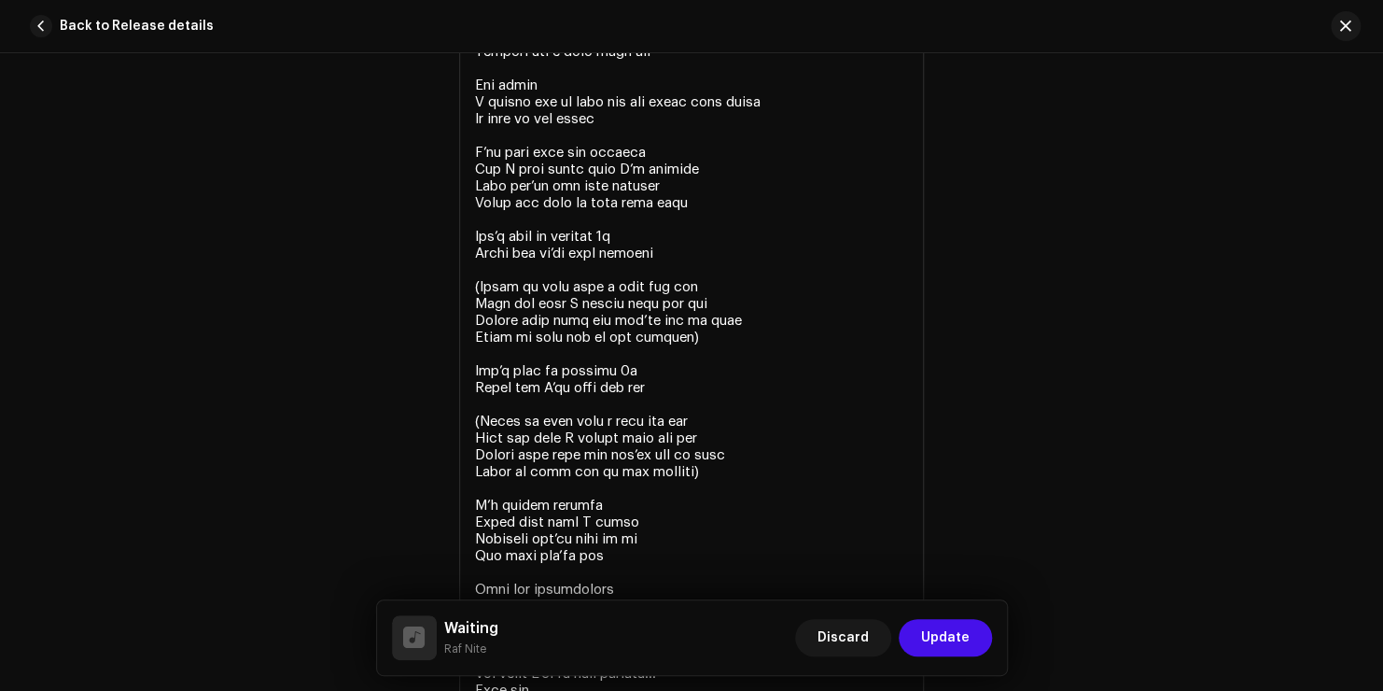
click at [1169, 378] on div "Lyrics Lyrics" at bounding box center [692, 692] width 1146 height 1432
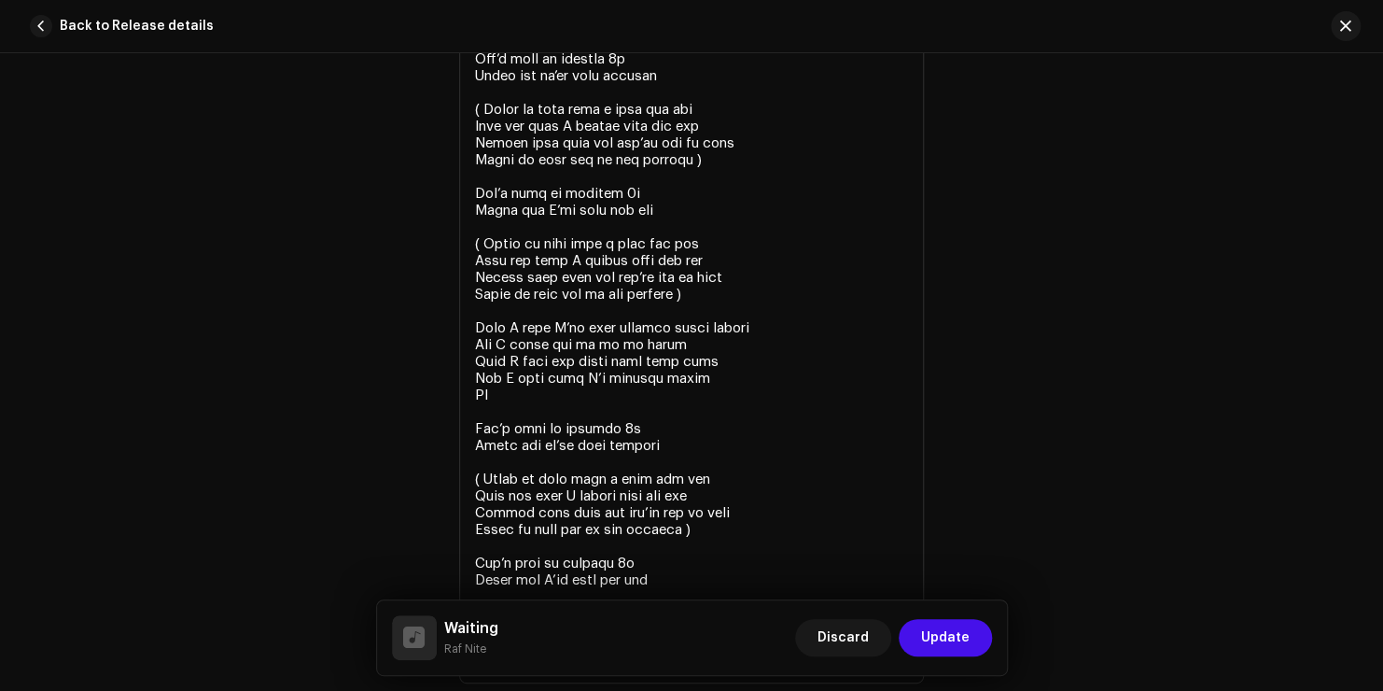
scroll to position [4391, 0]
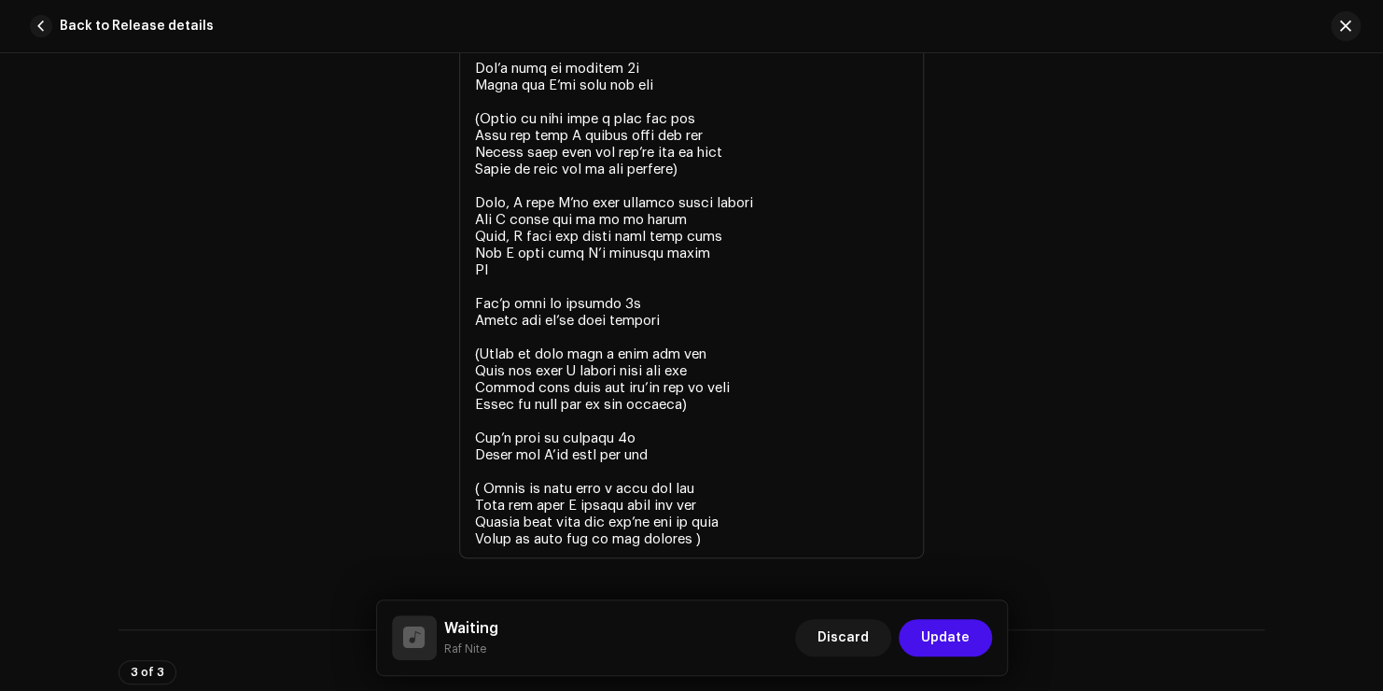
scroll to position [4491, 0]
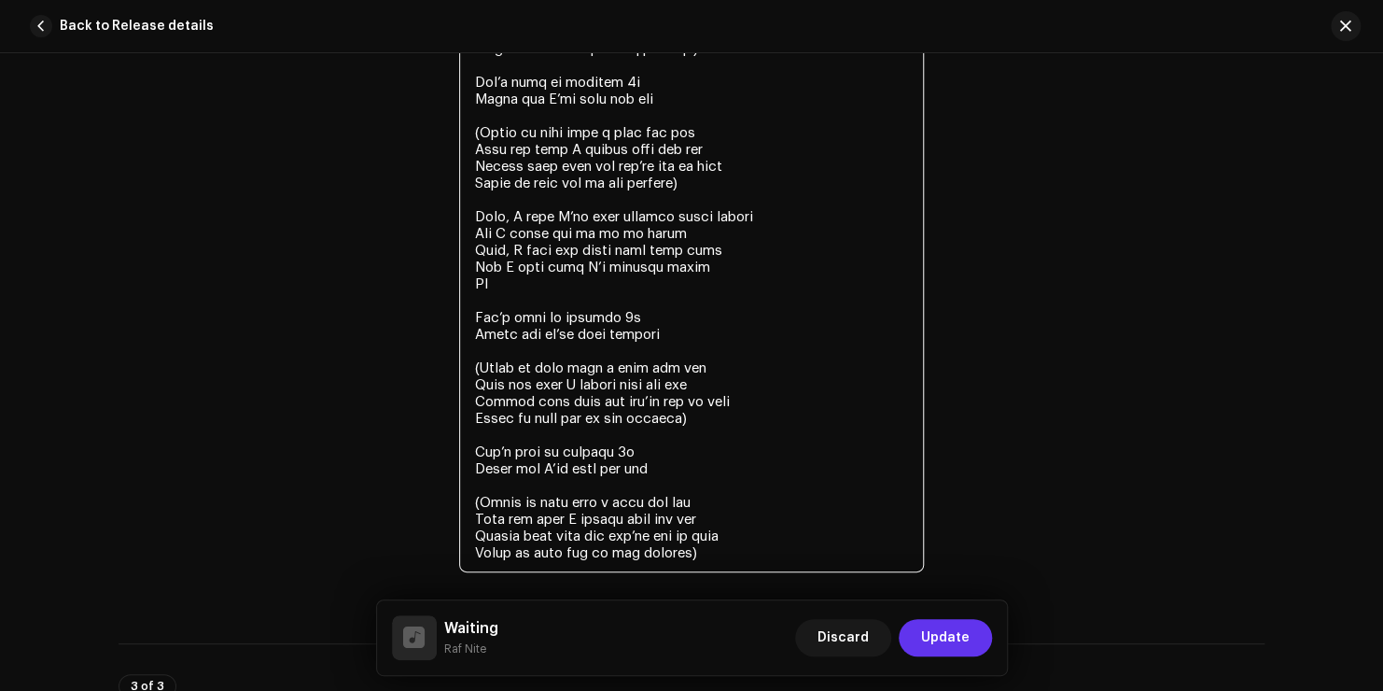
type textarea "Lor ipsum Dolors am con adi el se doeiusmo Tempori utl e dolo magn ali Eni admi…"
click at [946, 632] on span "Update" at bounding box center [945, 637] width 49 height 37
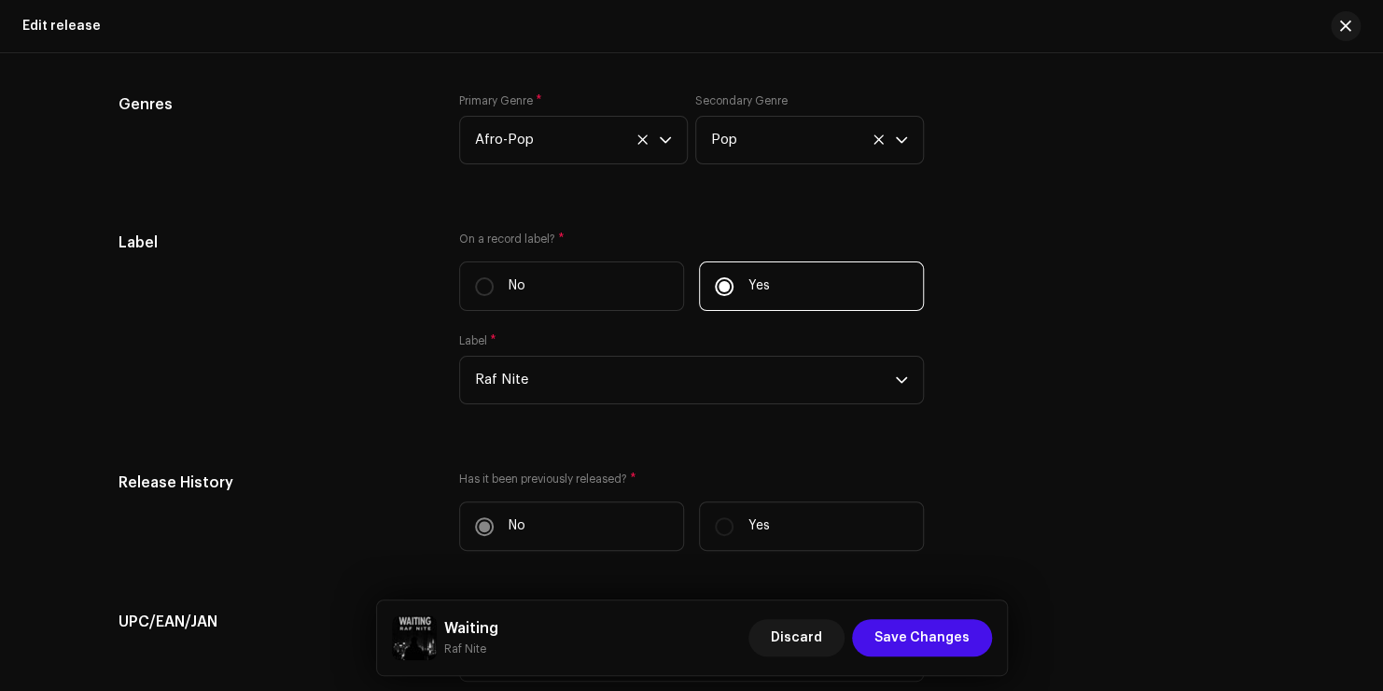
scroll to position [2266, 0]
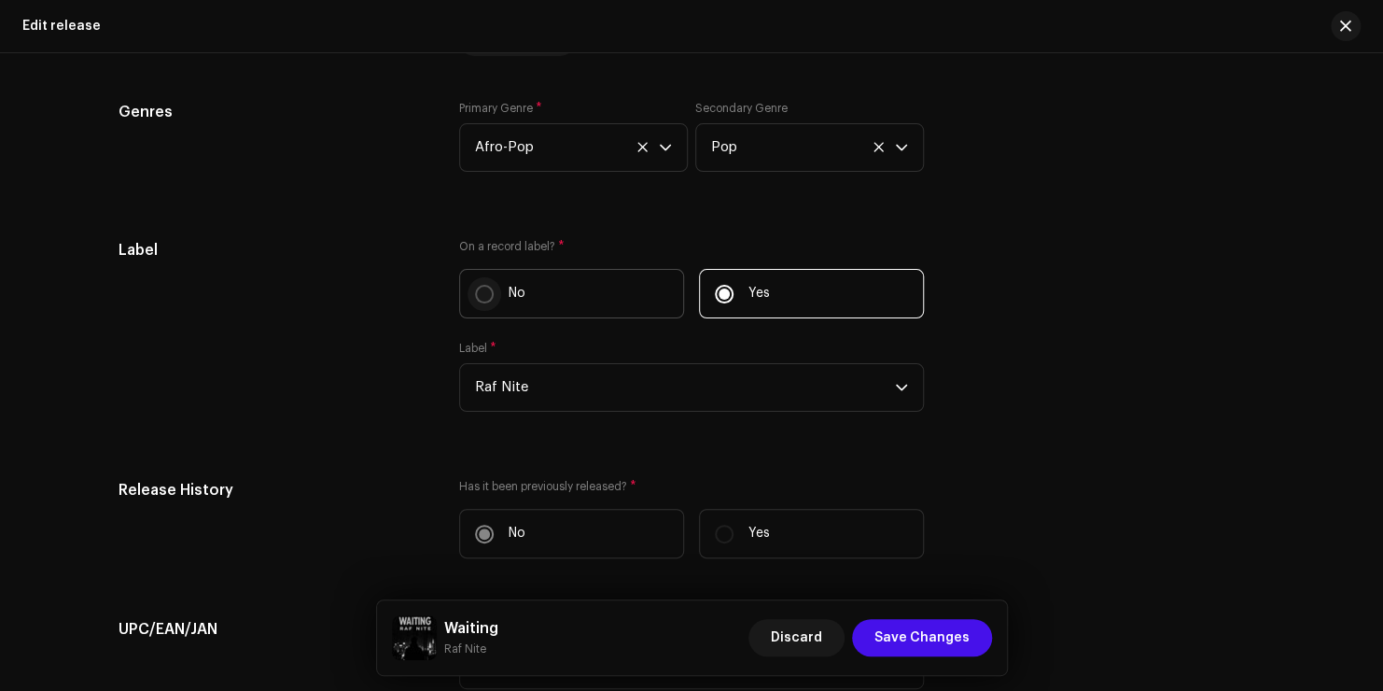
click at [485, 293] on input "No" at bounding box center [484, 294] width 19 height 19
radio input "true"
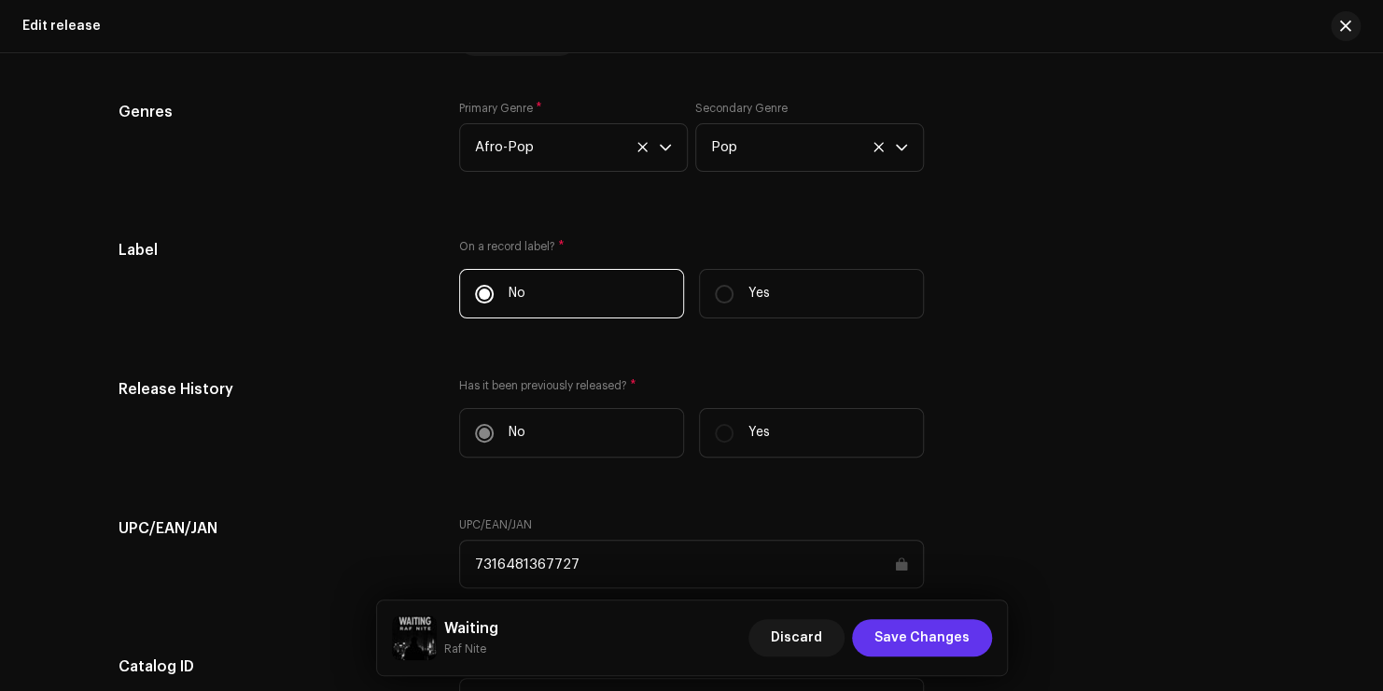
click at [948, 642] on span "Save Changes" at bounding box center [922, 637] width 95 height 37
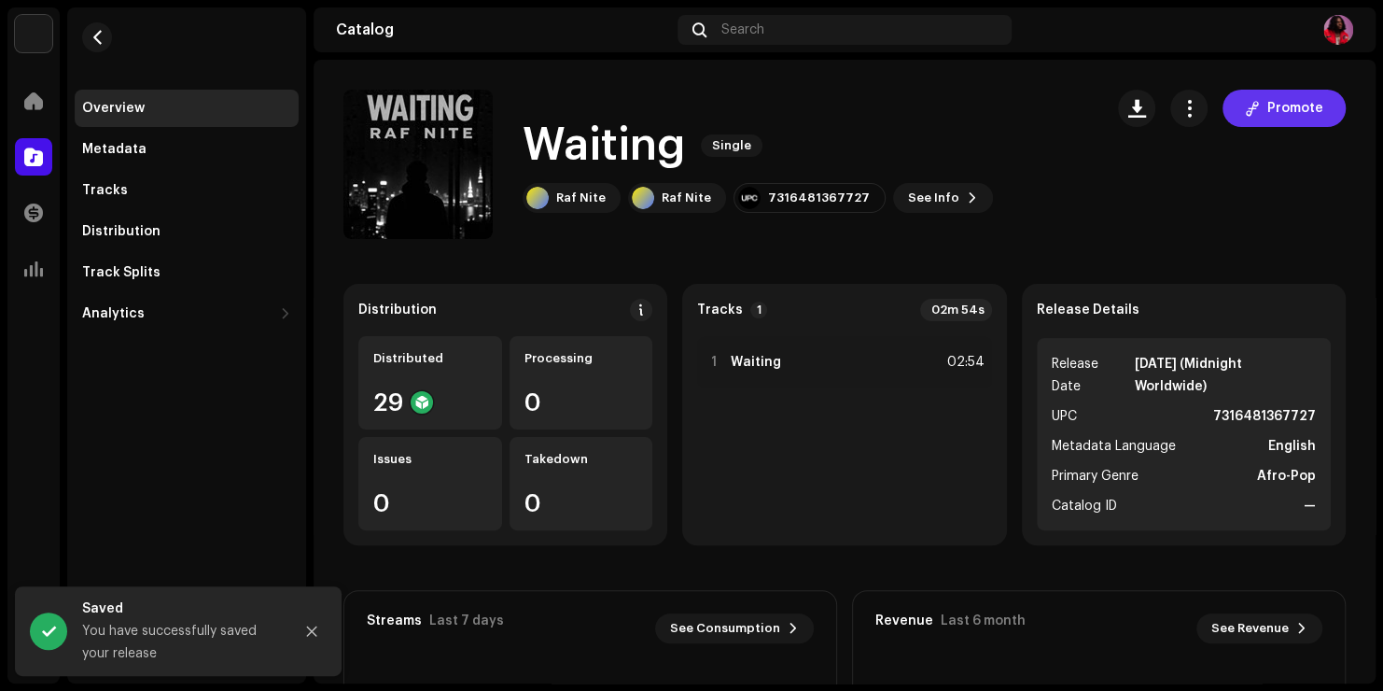
click at [1282, 119] on span "Promote" at bounding box center [1296, 108] width 56 height 37
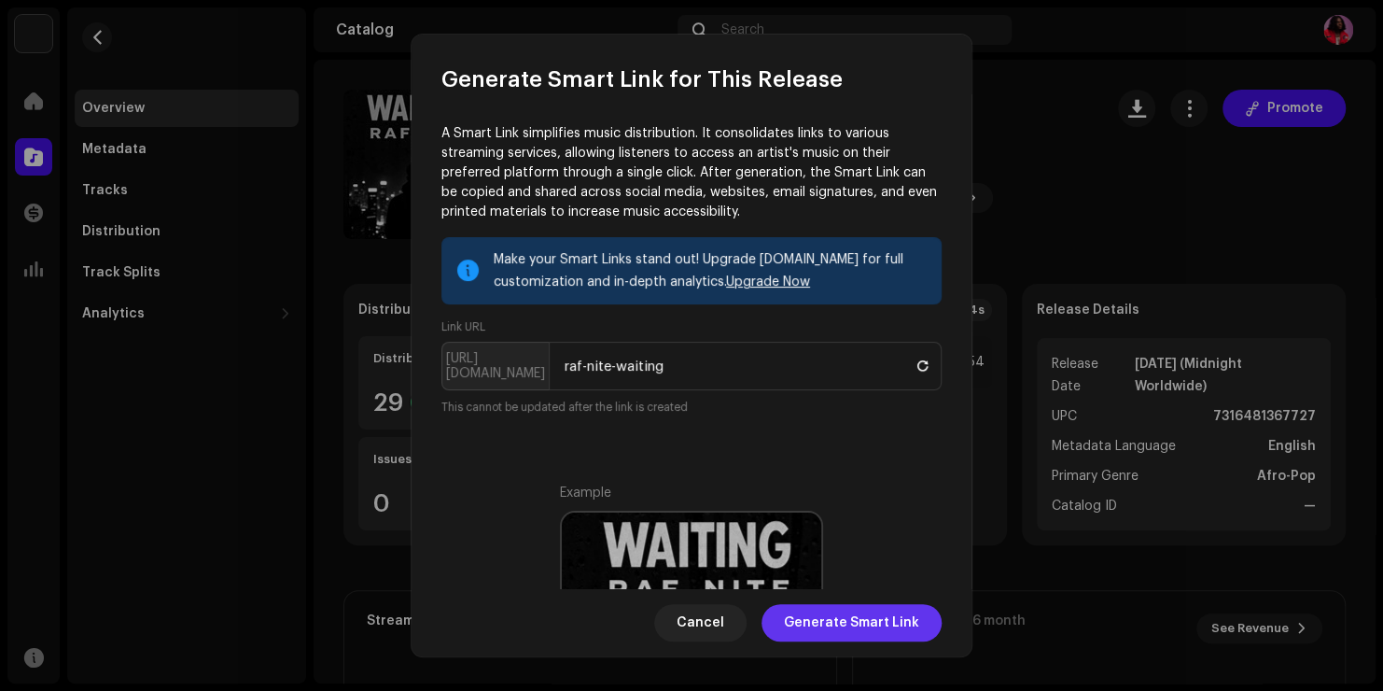
click at [875, 625] on span "Generate Smart Link" at bounding box center [851, 622] width 135 height 37
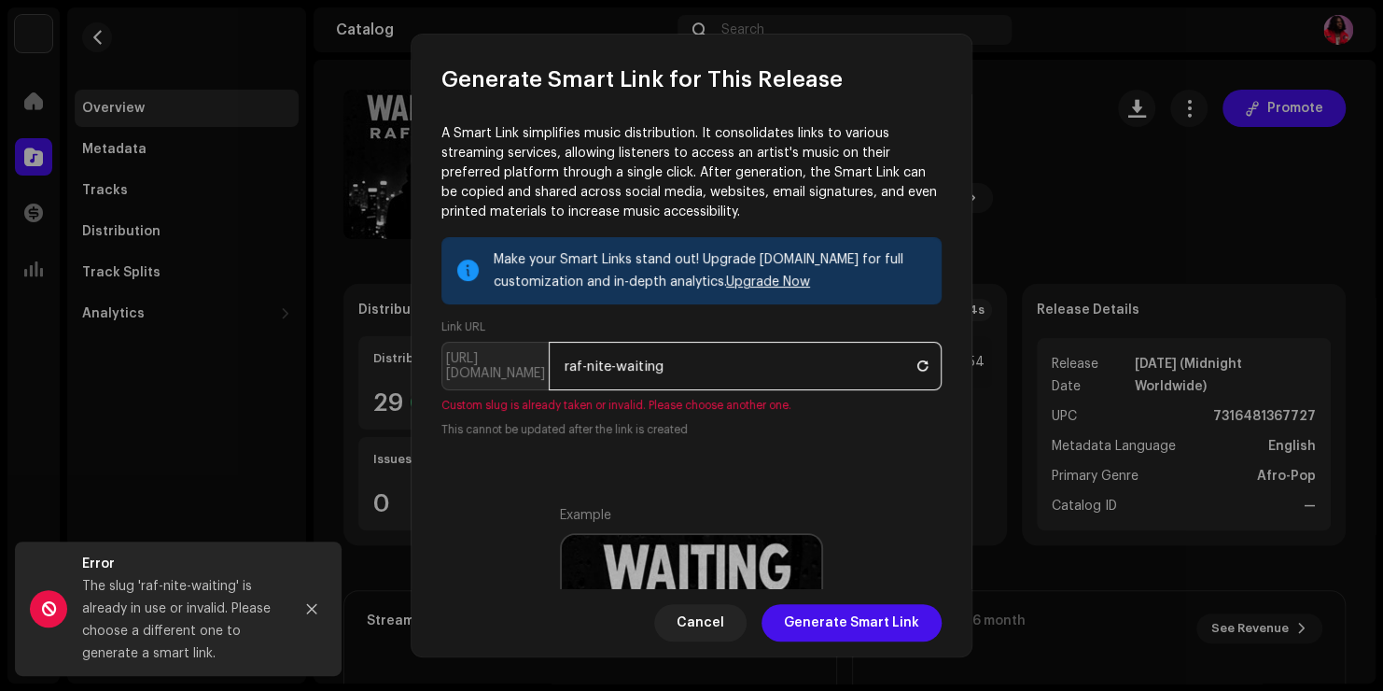
click at [664, 364] on input "raf-nite-waiting" at bounding box center [745, 366] width 393 height 49
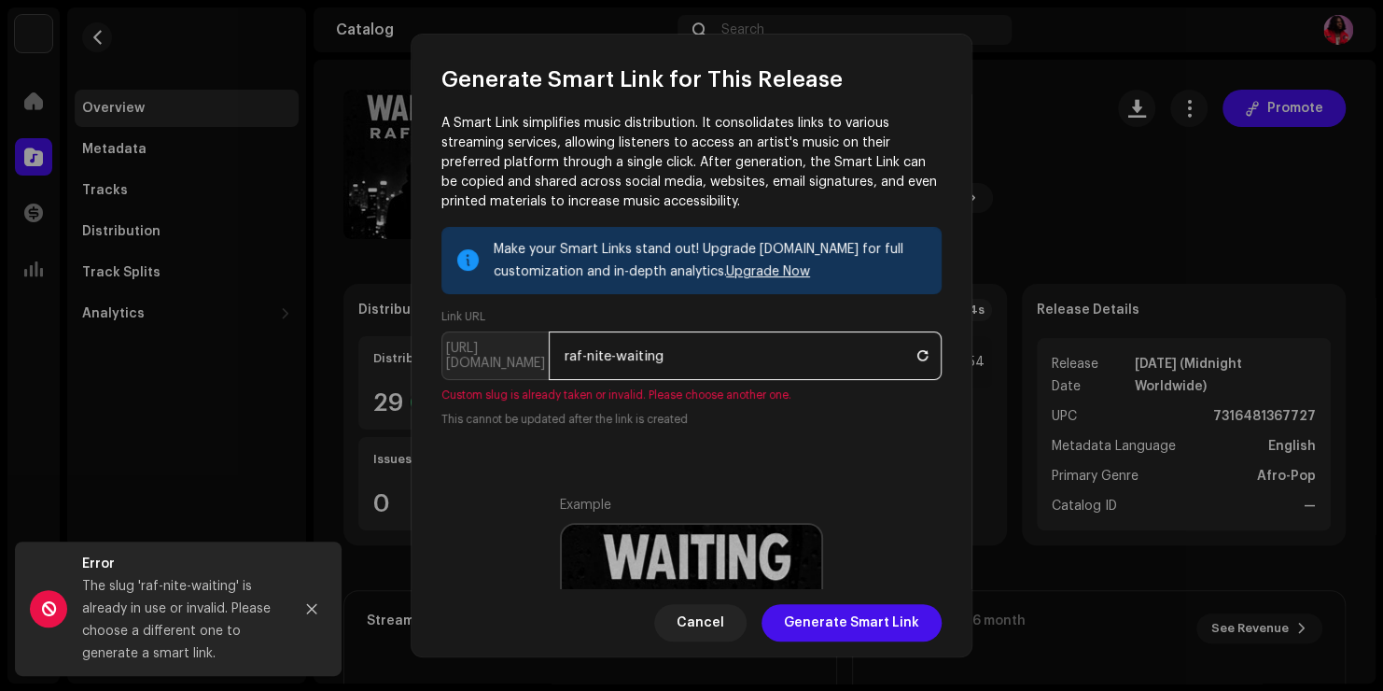
type input "raf-nite-waiting."
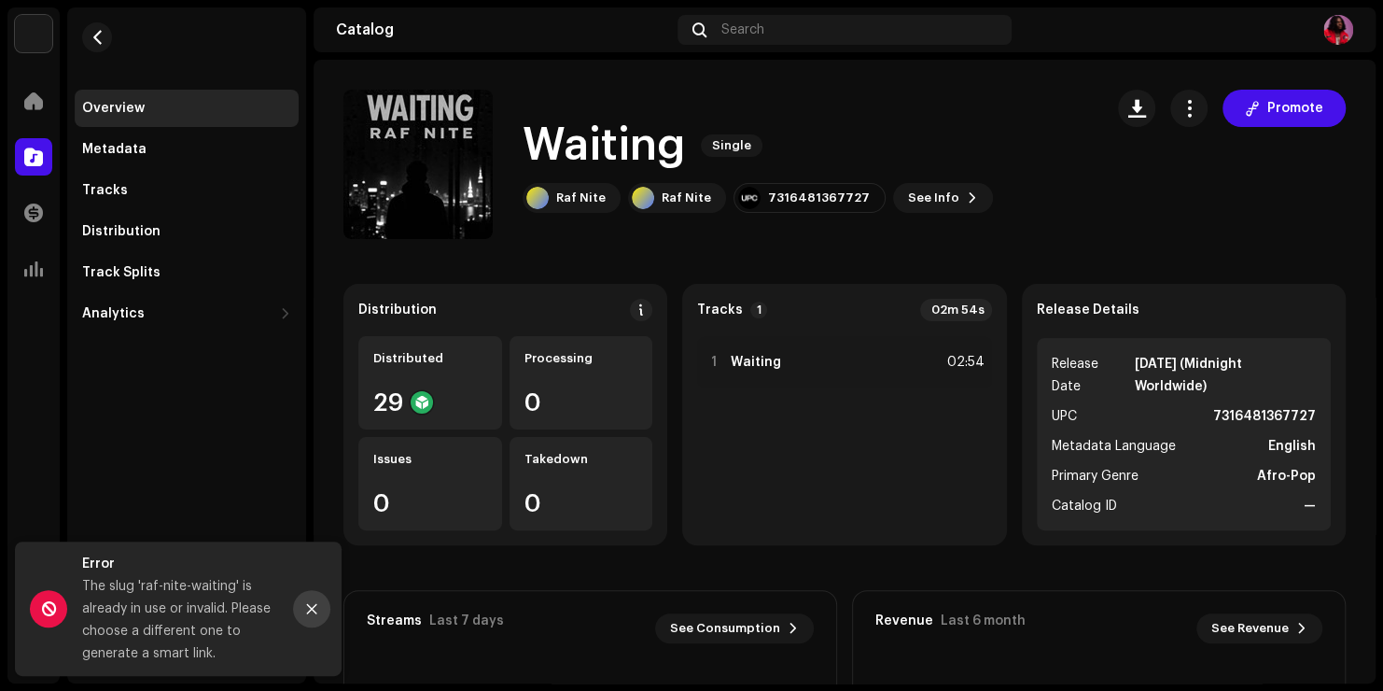
click at [315, 611] on icon "Close" at bounding box center [312, 609] width 10 height 10
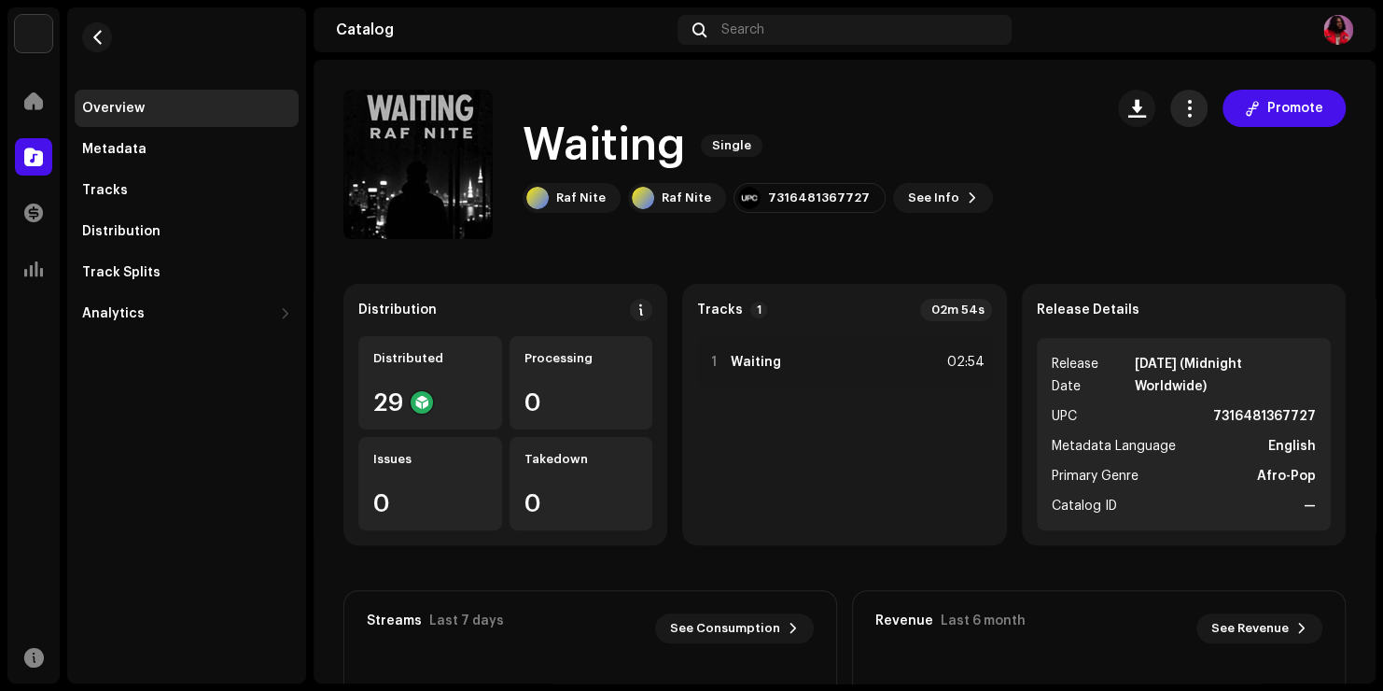
click at [1174, 117] on button "button" at bounding box center [1189, 108] width 37 height 37
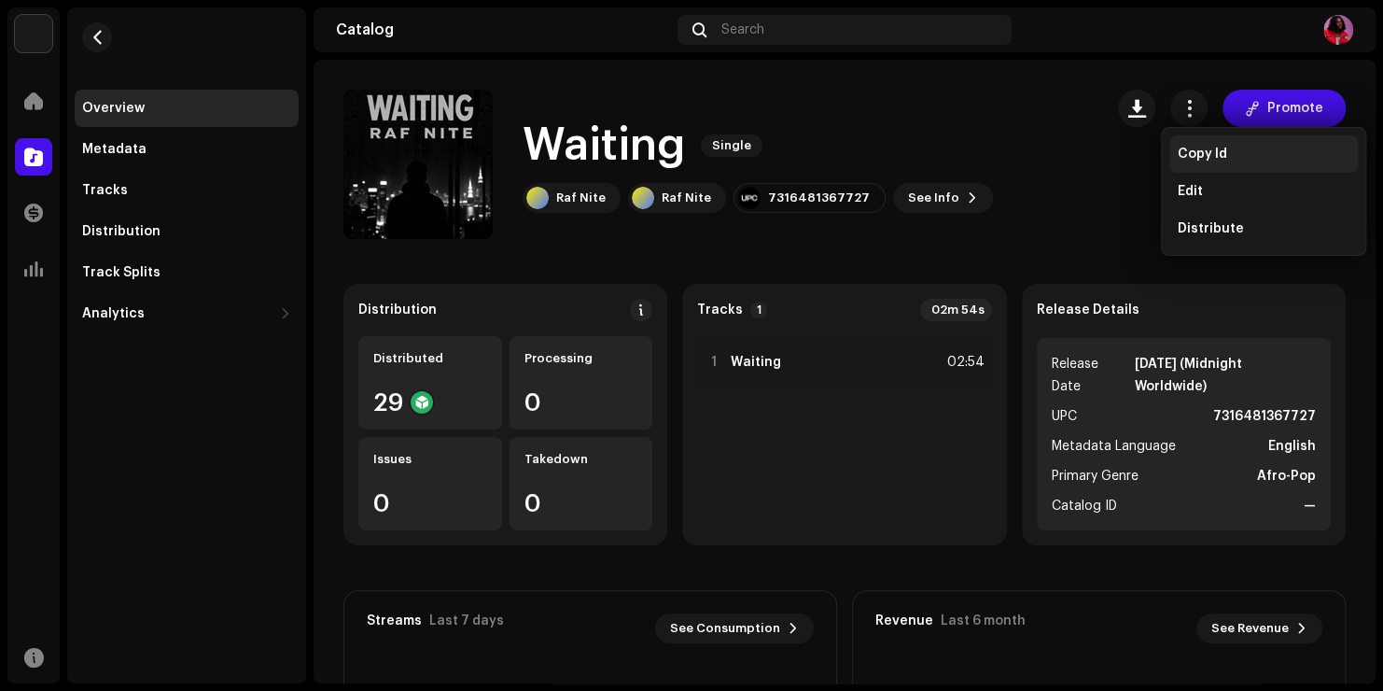
click at [1177, 145] on div "Copy Id" at bounding box center [1264, 153] width 189 height 37
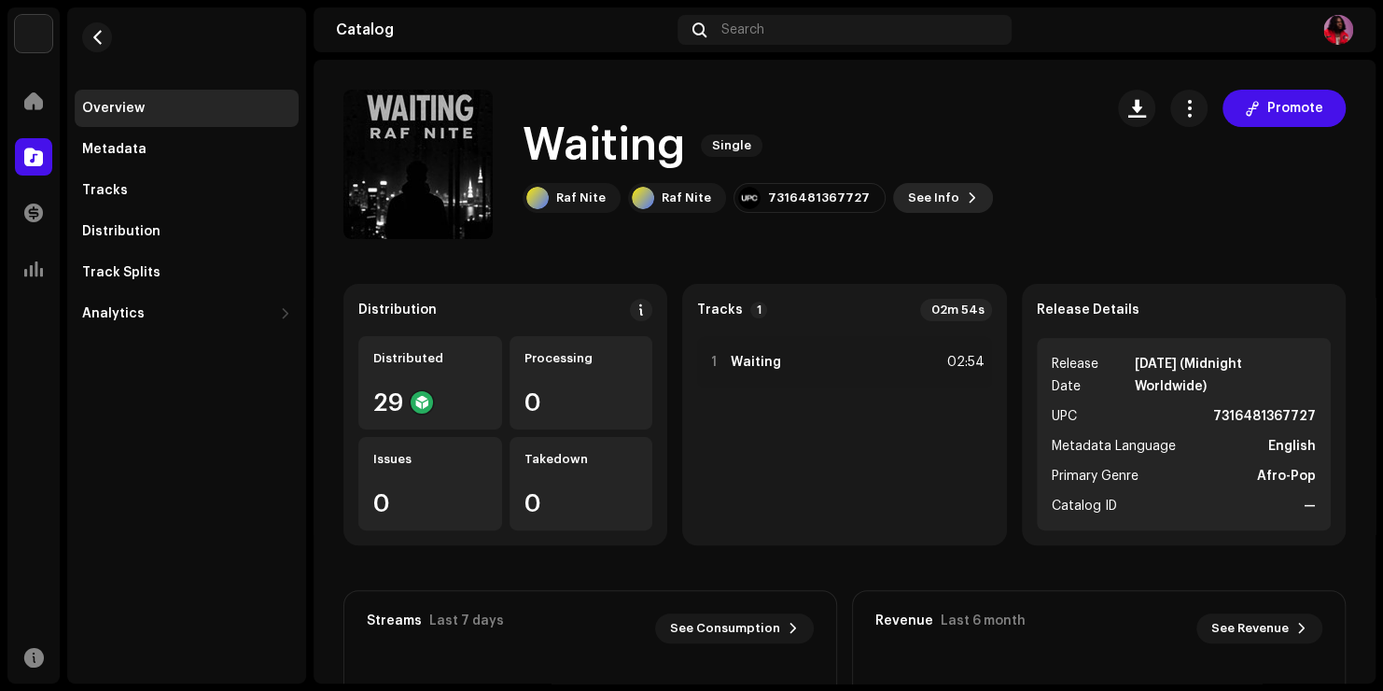
click at [908, 202] on span "See Info" at bounding box center [933, 197] width 51 height 37
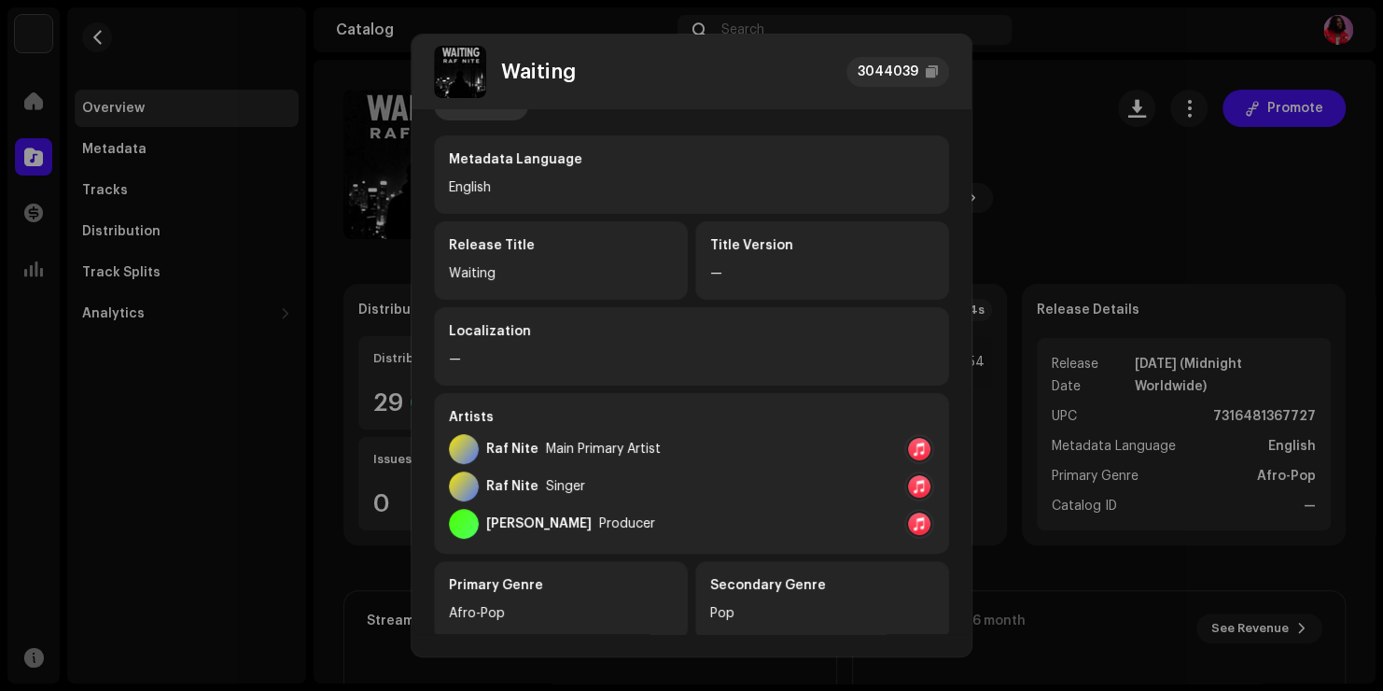
scroll to position [0, 0]
